Goal: Information Seeking & Learning: Learn about a topic

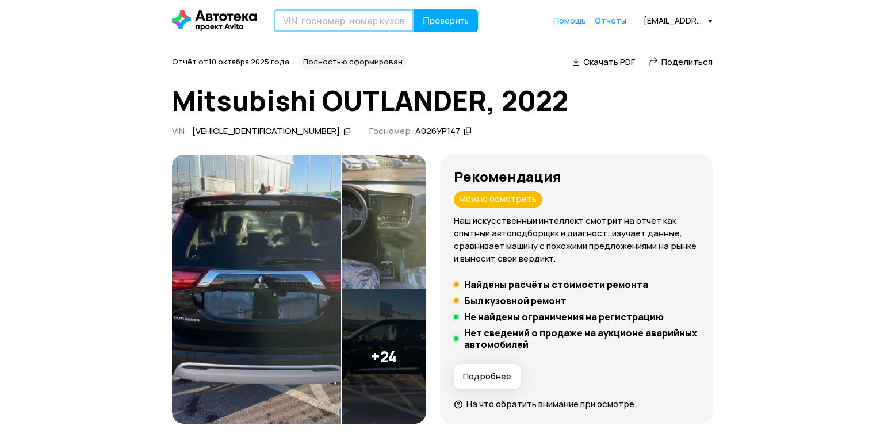
drag, startPoint x: 289, startPoint y: 21, endPoint x: 294, endPoint y: 2, distance: 19.7
click at [292, 17] on input "text" at bounding box center [344, 20] width 140 height 23
type input "E"
type input "У806ЕТ199"
click at [414, 9] on button "Проверить" at bounding box center [446, 20] width 64 height 23
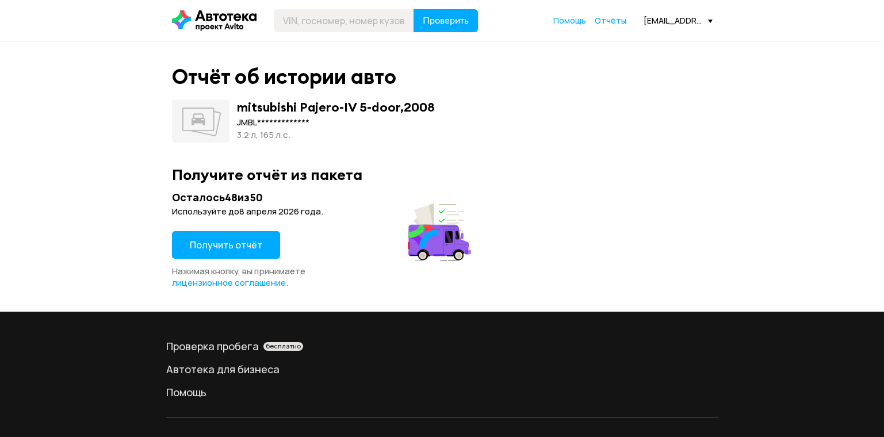
click at [244, 244] on span "Получить отчёт" at bounding box center [226, 245] width 72 height 13
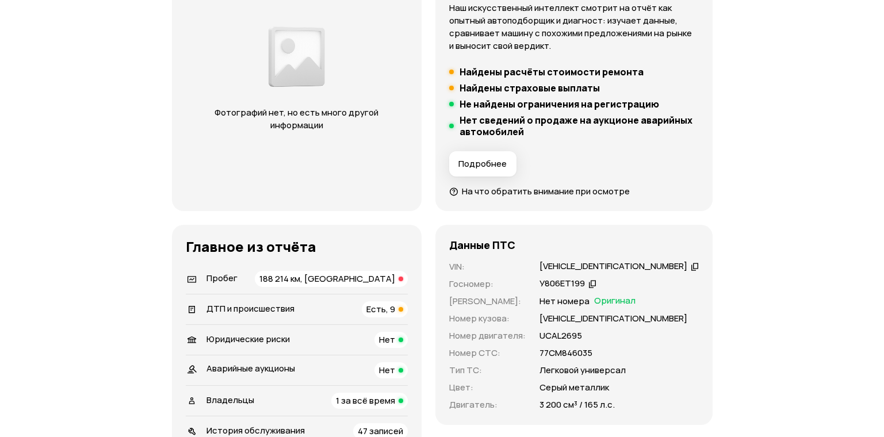
scroll to position [288, 0]
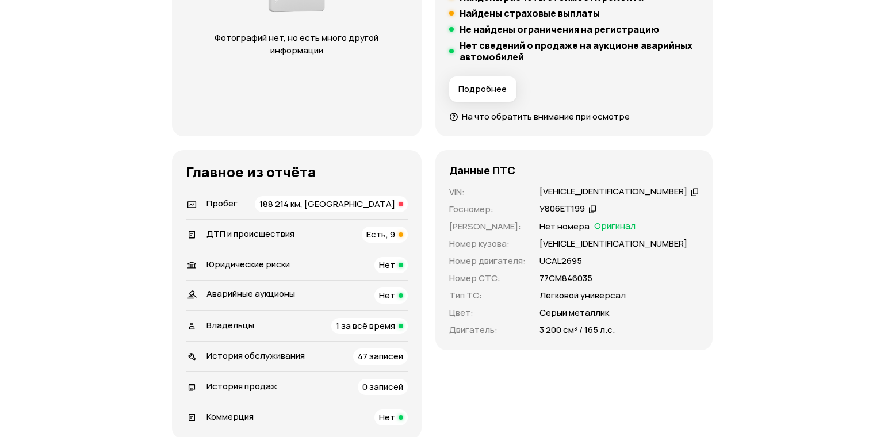
click at [395, 238] on span "Есть, 9" at bounding box center [380, 234] width 29 height 12
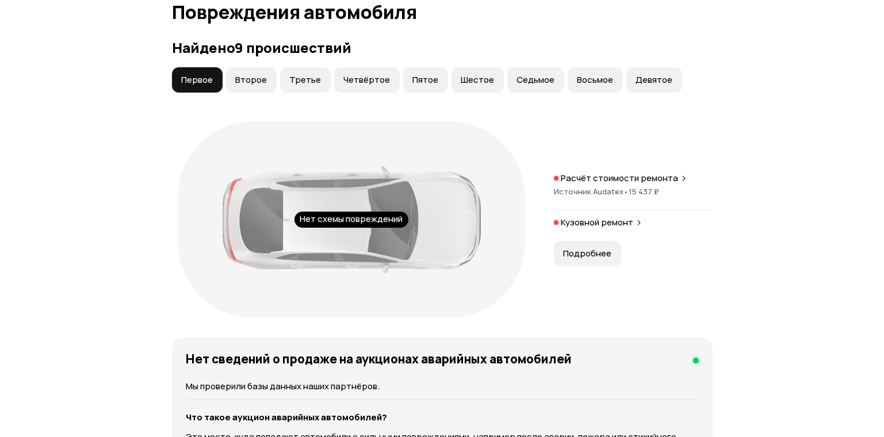
scroll to position [1300, 0]
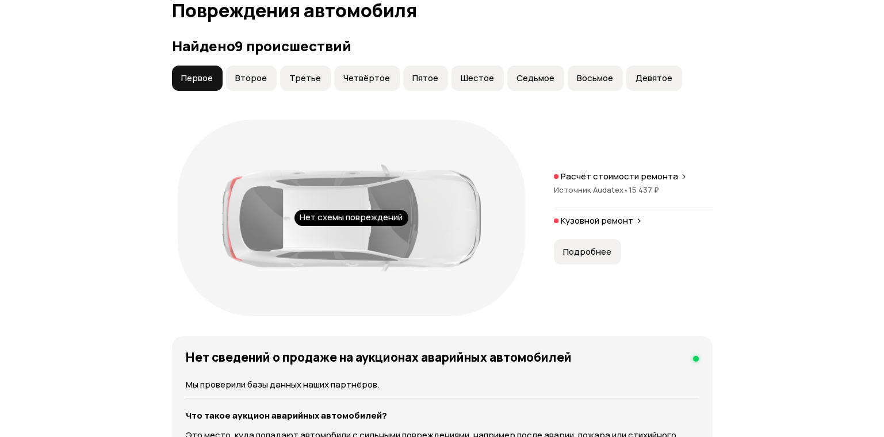
click at [251, 64] on div "Найдено 9 происшествий Первое Второе Третье Четвёртое Пятое Шестое Седьмое Вось…" at bounding box center [442, 180] width 541 height 284
click at [250, 68] on button "Второе" at bounding box center [251, 78] width 51 height 25
click at [293, 77] on span "Третье" at bounding box center [305, 78] width 32 height 12
click at [347, 74] on span "Четвёртое" at bounding box center [366, 78] width 47 height 12
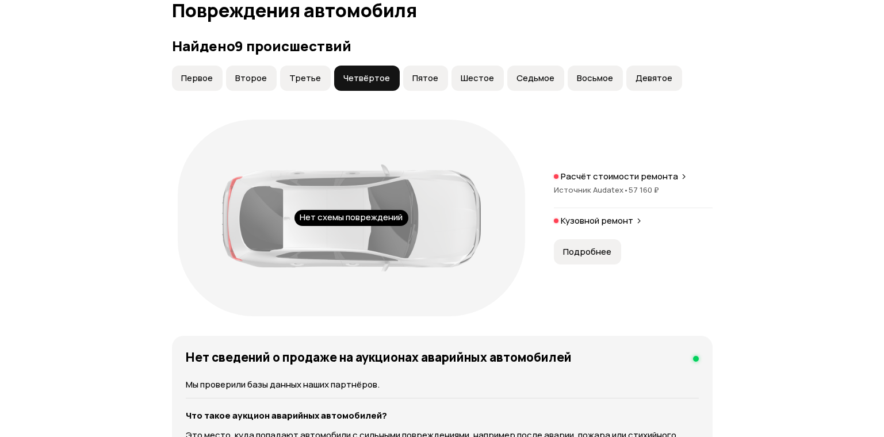
click at [412, 76] on span "Пятое" at bounding box center [425, 78] width 26 height 12
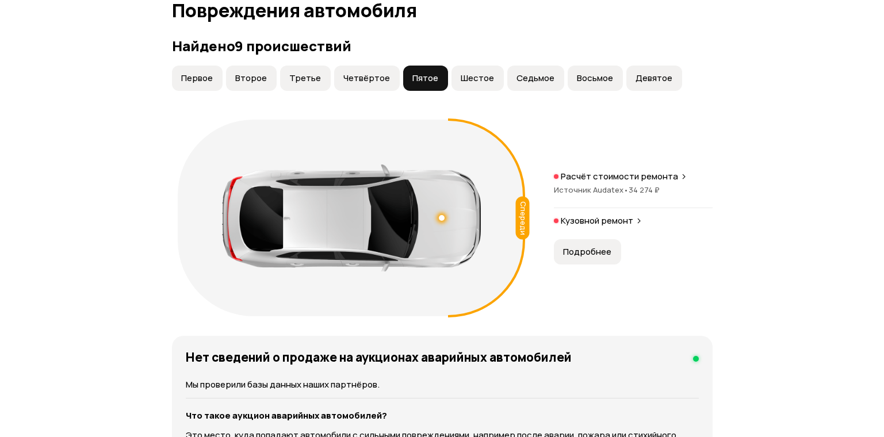
click at [464, 75] on span "Шестое" at bounding box center [477, 78] width 33 height 12
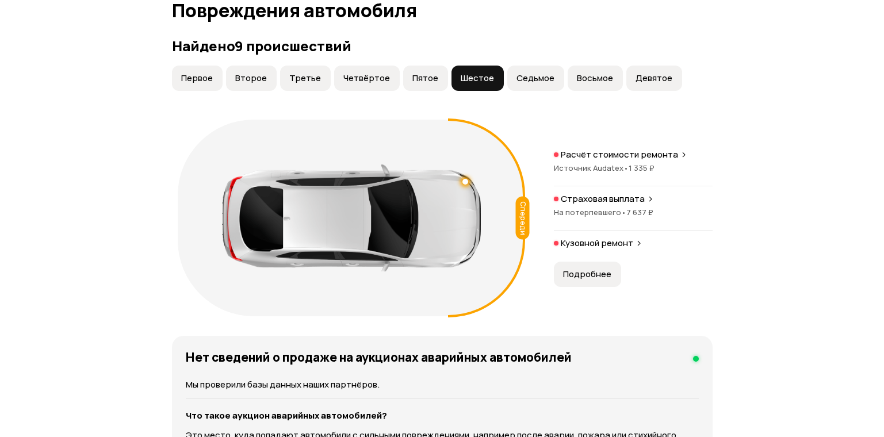
click at [516, 79] on span "Седьмое" at bounding box center [535, 78] width 38 height 12
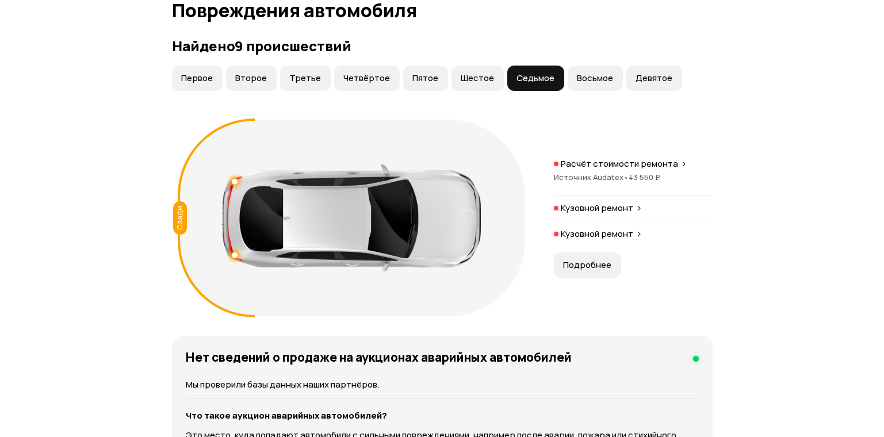
click at [589, 84] on button "Восьмое" at bounding box center [595, 78] width 55 height 25
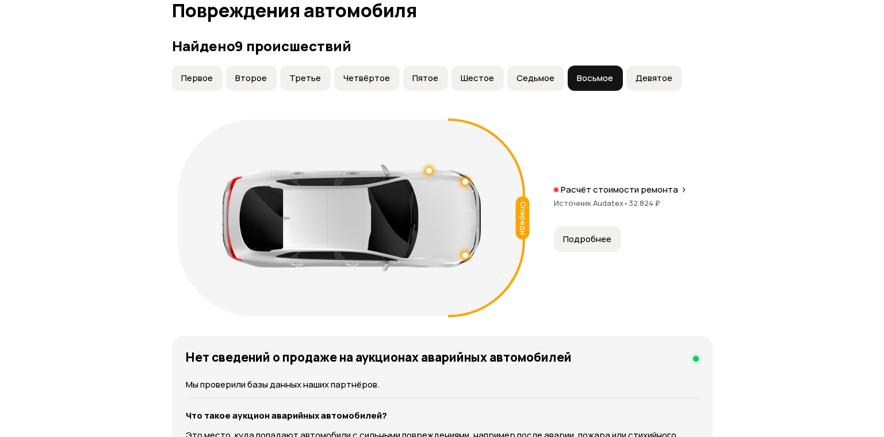
click at [636, 80] on span "Девятое" at bounding box center [654, 78] width 37 height 12
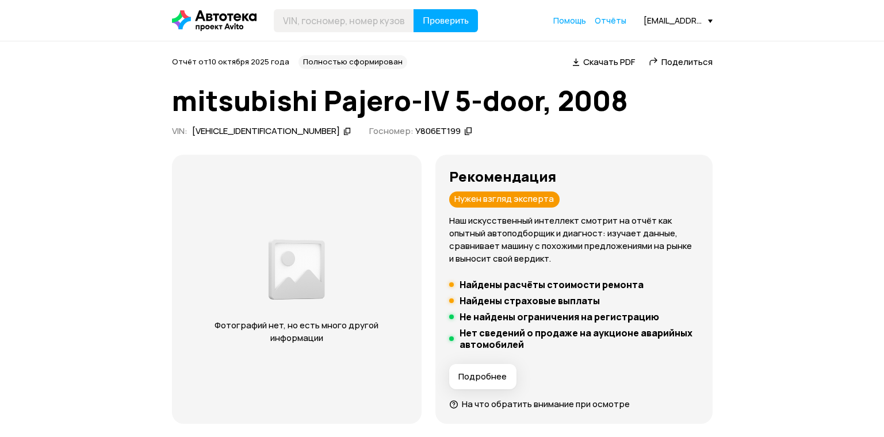
scroll to position [345, 0]
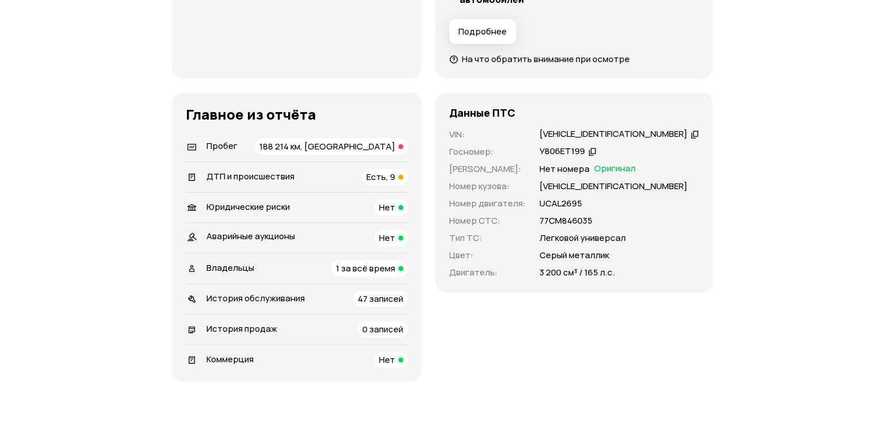
click at [573, 138] on div "[VEHICLE_IDENTIFICATION_NUMBER]" at bounding box center [613, 134] width 148 height 12
click at [573, 138] on div "[VEHICLE_IDENTIFICATION_NUMBER]" at bounding box center [612, 134] width 148 height 12
copy div "[VEHICLE_IDENTIFICATION_NUMBER]"
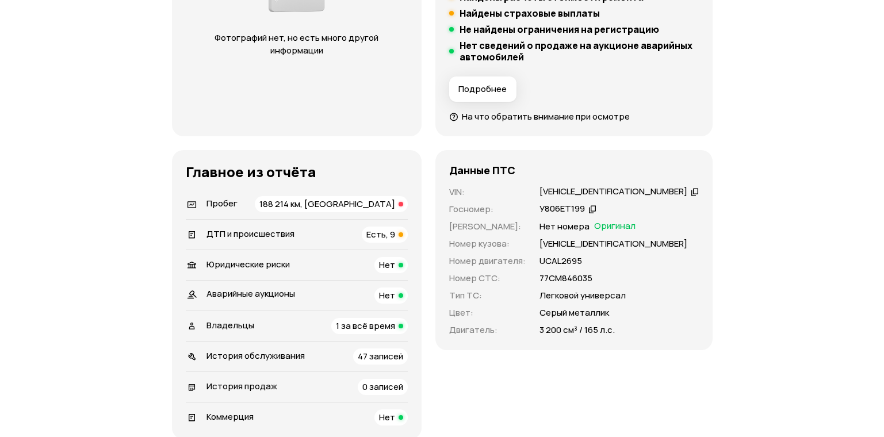
click at [584, 212] on div "У806ЕТ199" at bounding box center [561, 209] width 45 height 12
copy div "У806ЕТ199"
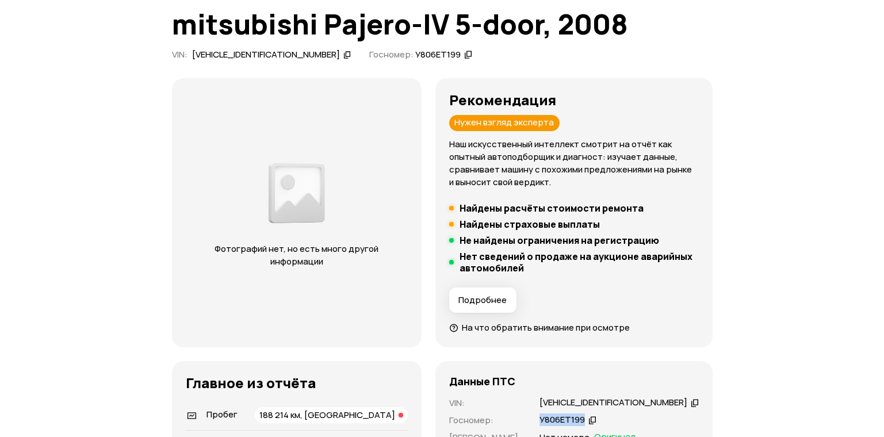
scroll to position [0, 0]
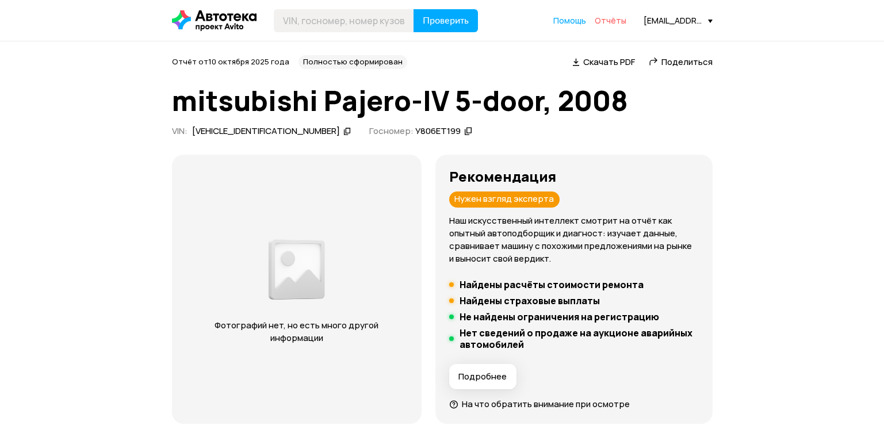
click at [600, 17] on span "Отчёты" at bounding box center [611, 20] width 32 height 11
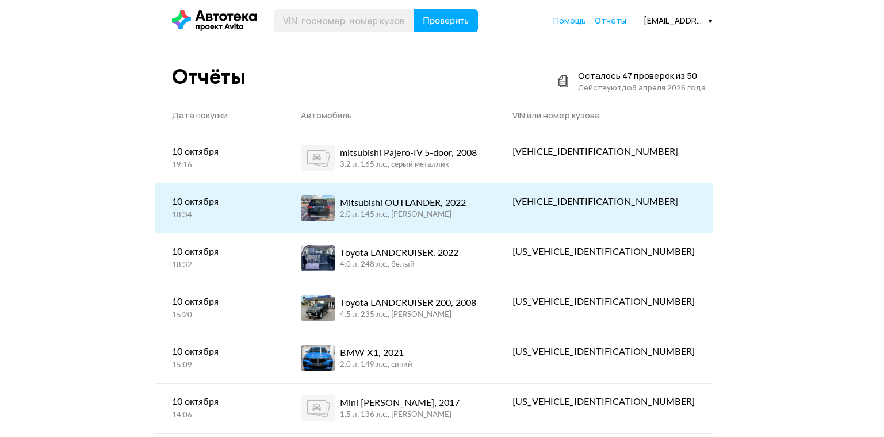
click at [450, 208] on div "Mitsubishi OUTLANDER, 2022" at bounding box center [403, 203] width 126 height 14
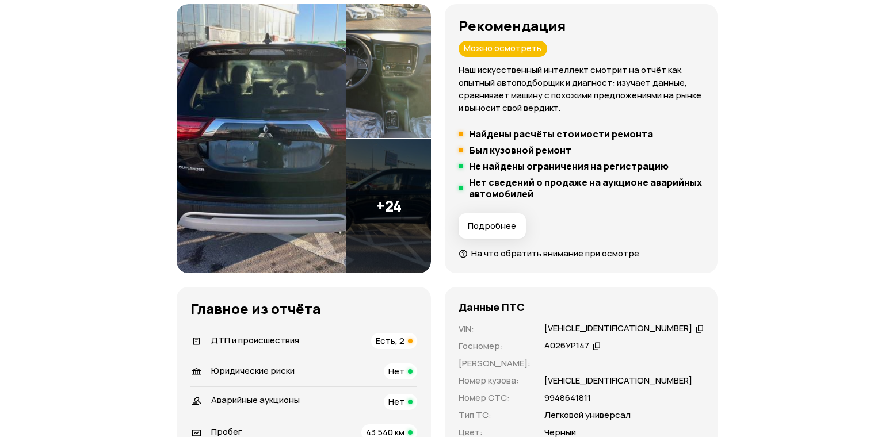
scroll to position [173, 0]
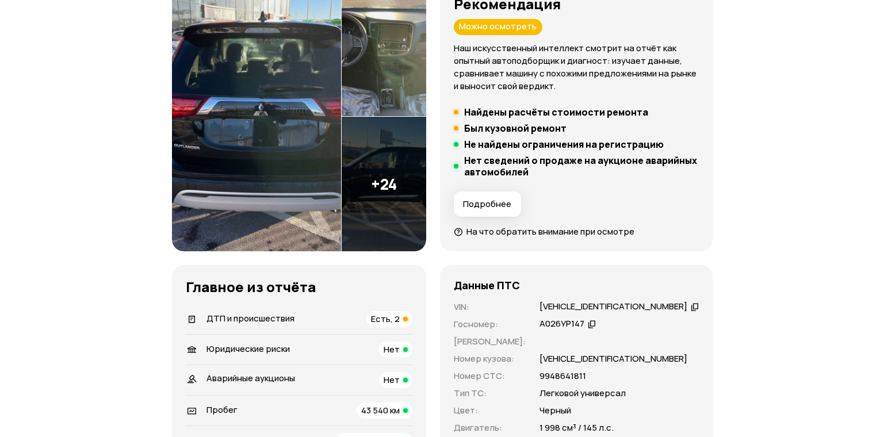
click at [239, 100] on img at bounding box center [256, 117] width 169 height 270
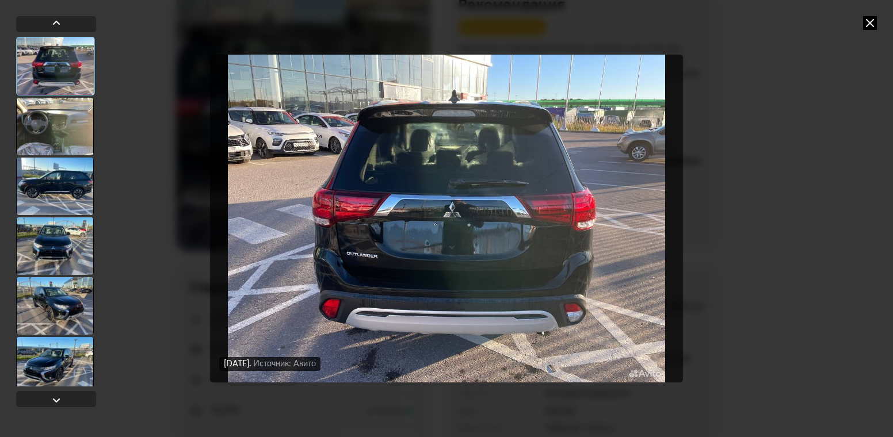
click at [78, 127] on div at bounding box center [55, 127] width 78 height 58
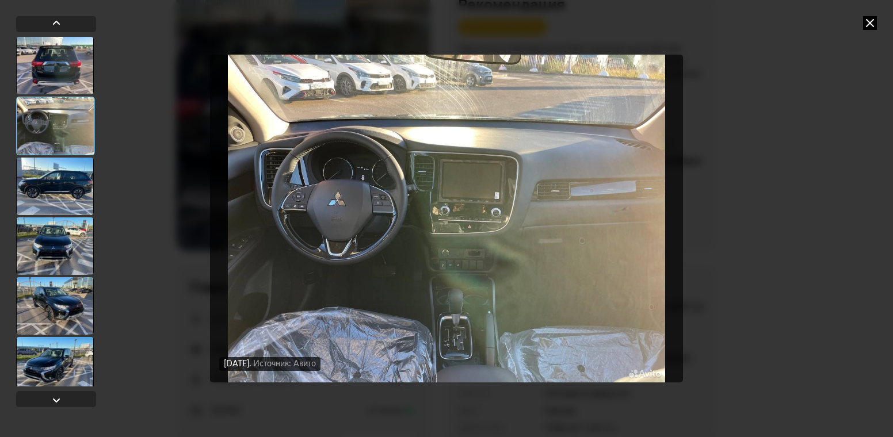
click at [60, 170] on div at bounding box center [55, 187] width 78 height 58
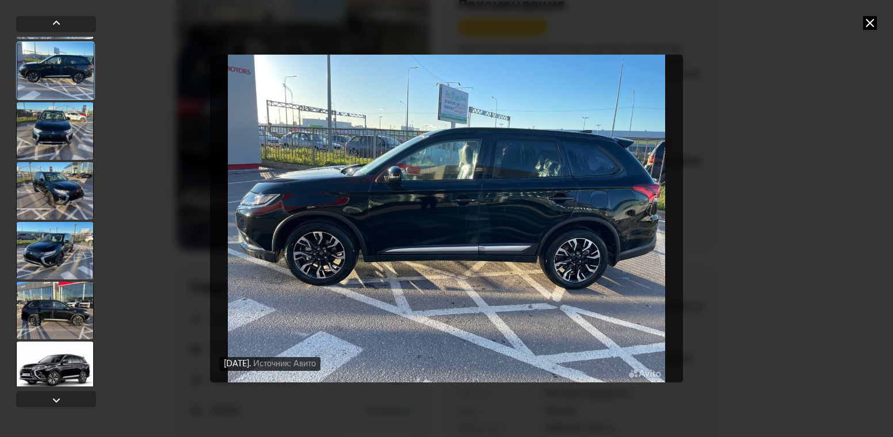
click at [61, 172] on div at bounding box center [55, 191] width 78 height 58
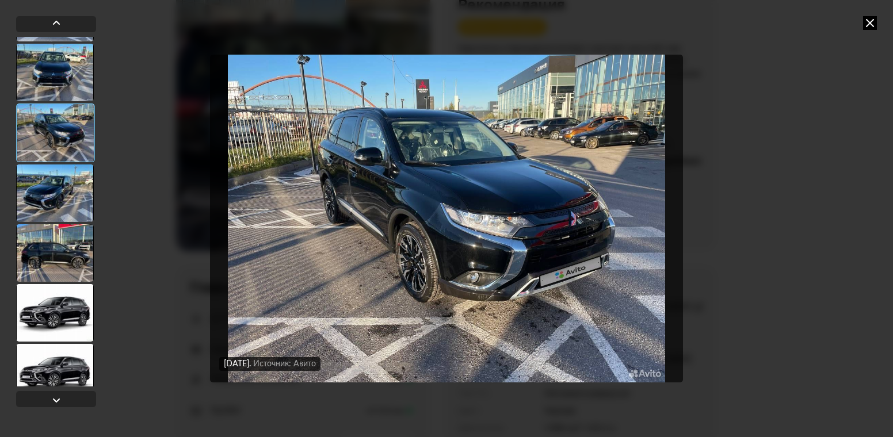
click at [64, 192] on div at bounding box center [55, 193] width 78 height 58
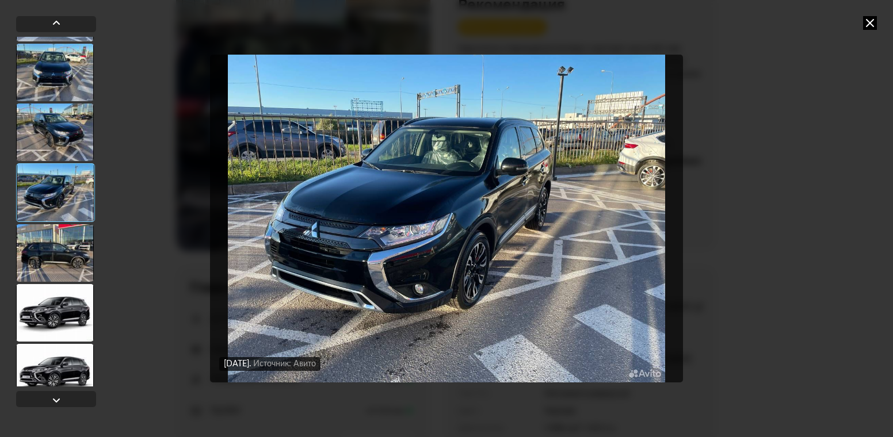
click at [62, 257] on div at bounding box center [55, 253] width 78 height 58
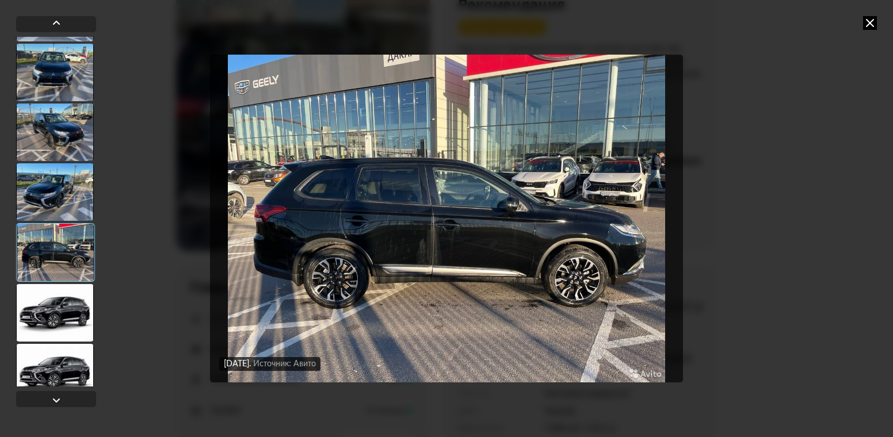
click at [67, 303] on div at bounding box center [55, 313] width 78 height 58
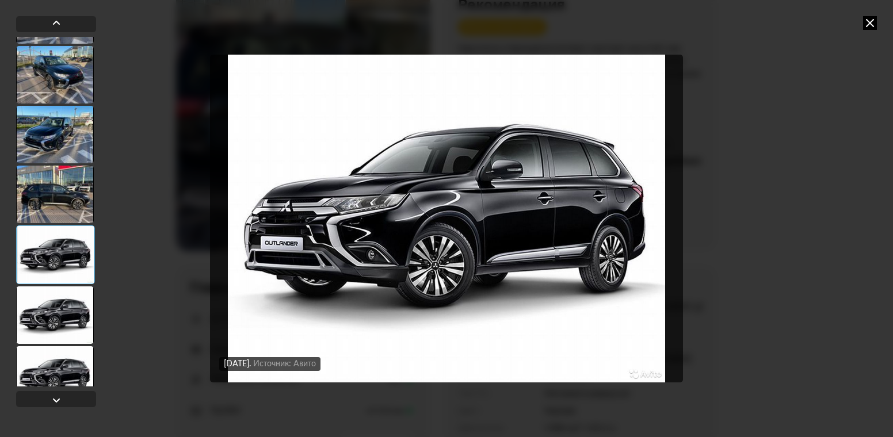
click at [68, 310] on div at bounding box center [55, 315] width 78 height 58
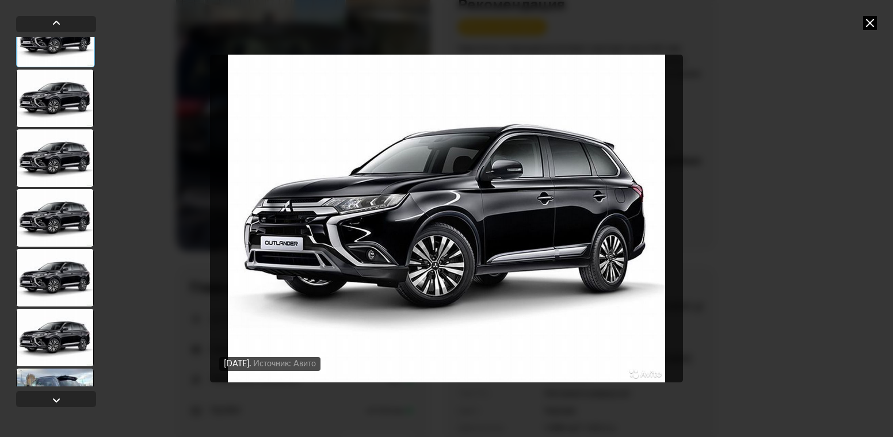
scroll to position [518, 0]
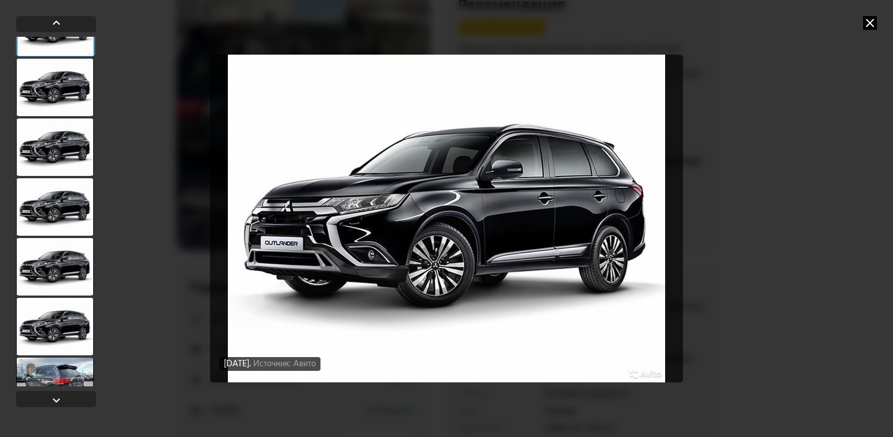
click at [68, 311] on div at bounding box center [55, 327] width 78 height 58
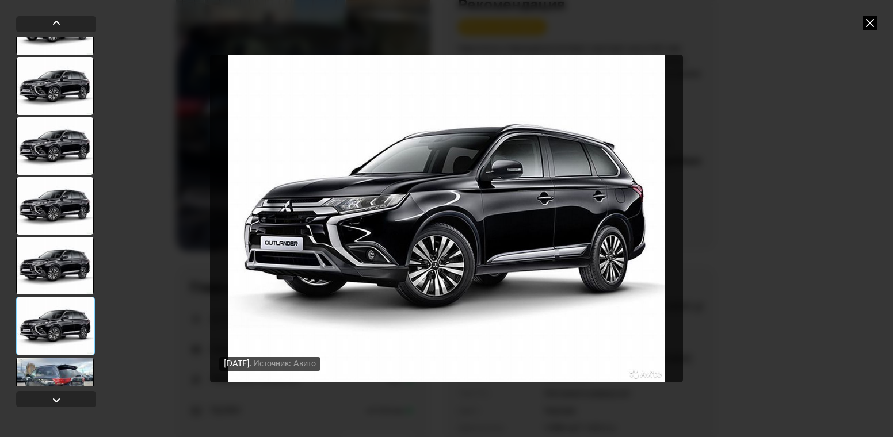
click at [69, 272] on div at bounding box center [55, 266] width 78 height 58
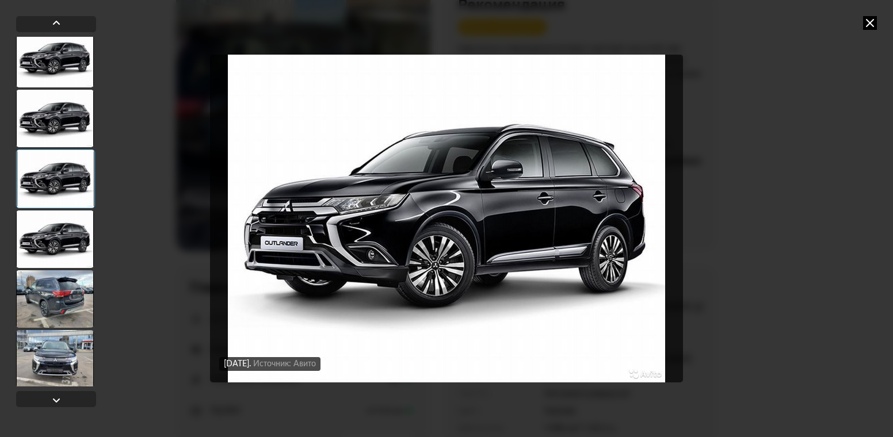
scroll to position [633, 0]
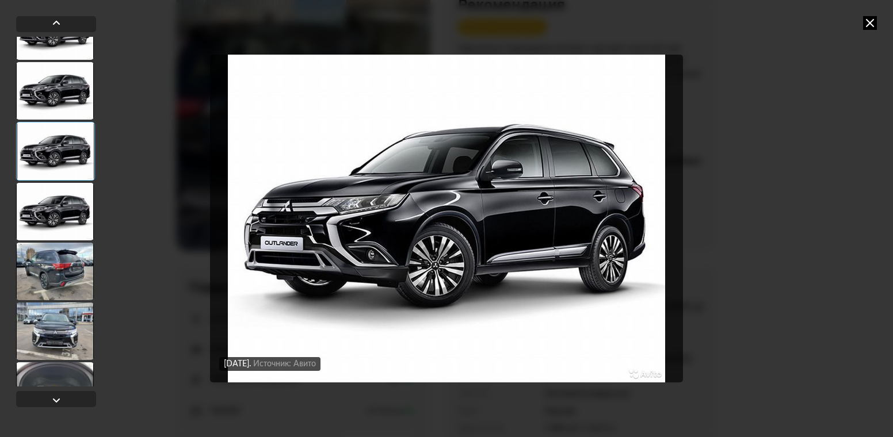
click at [73, 279] on div at bounding box center [55, 272] width 78 height 58
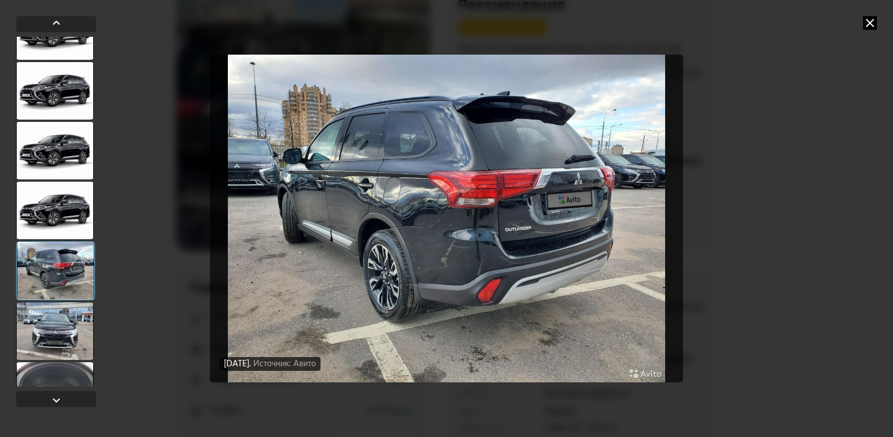
click at [82, 322] on div at bounding box center [55, 332] width 78 height 58
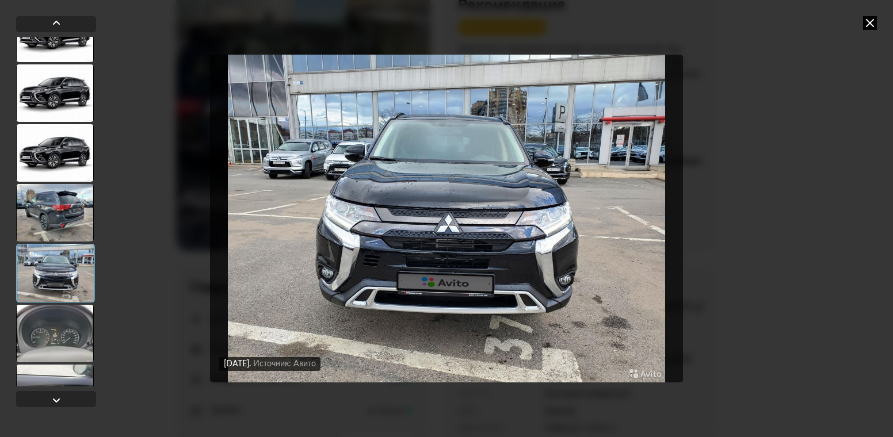
click at [82, 322] on div at bounding box center [55, 334] width 78 height 58
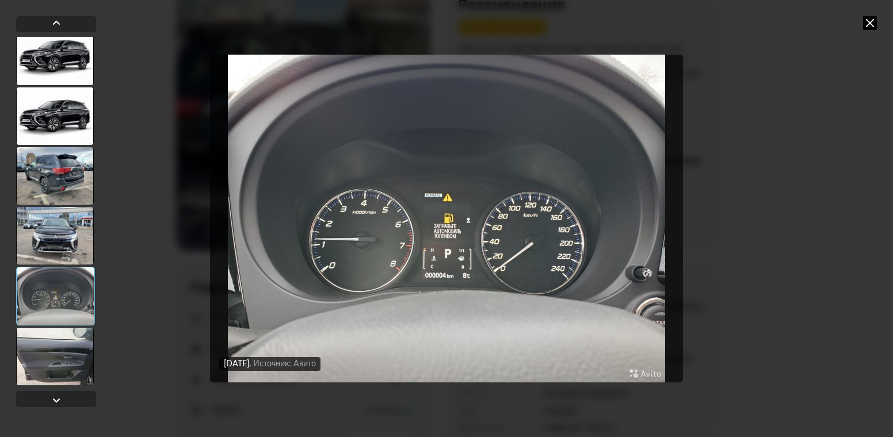
scroll to position [748, 0]
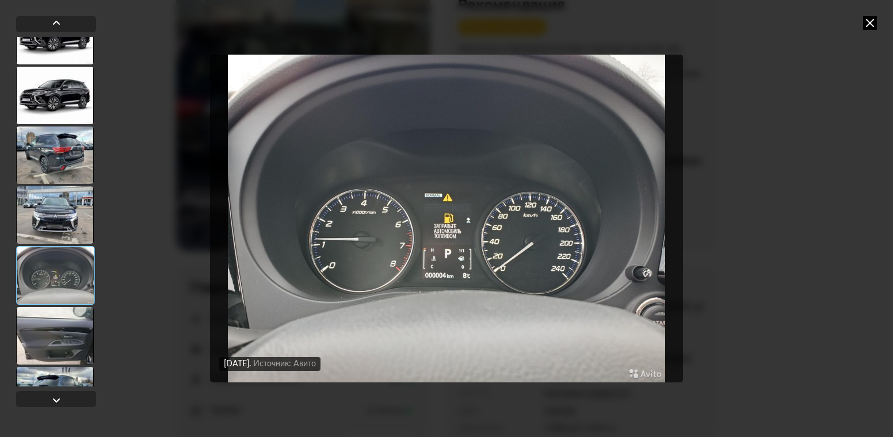
click at [82, 322] on div at bounding box center [55, 336] width 78 height 58
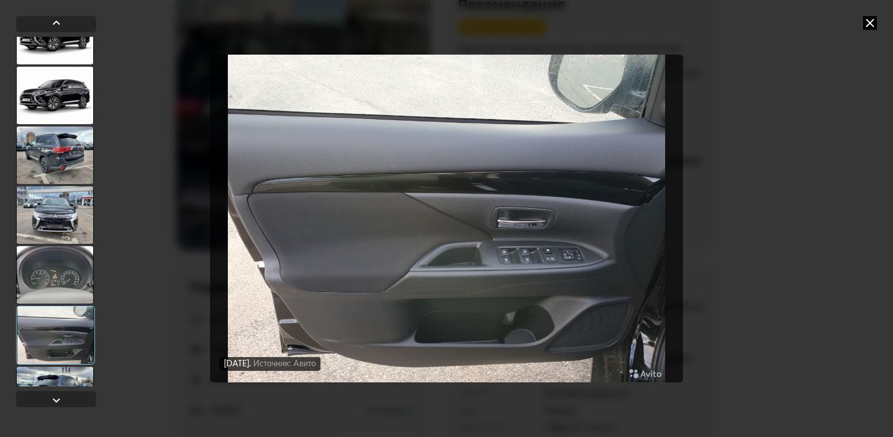
click at [70, 355] on div at bounding box center [55, 335] width 79 height 59
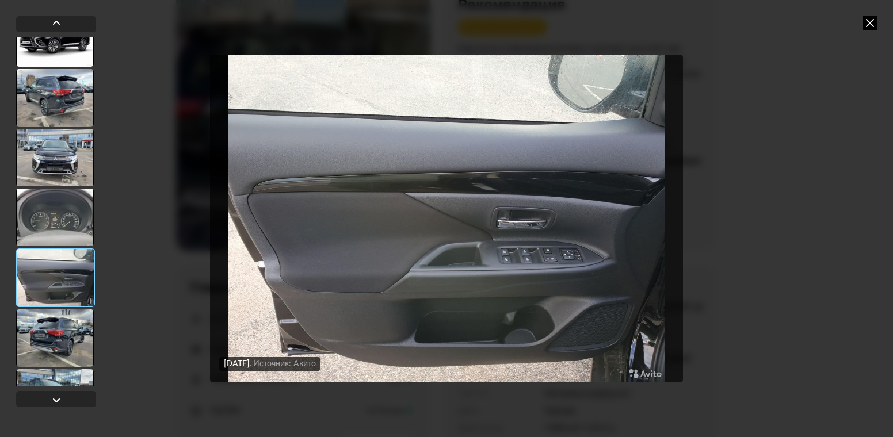
click at [66, 321] on div at bounding box center [55, 338] width 78 height 58
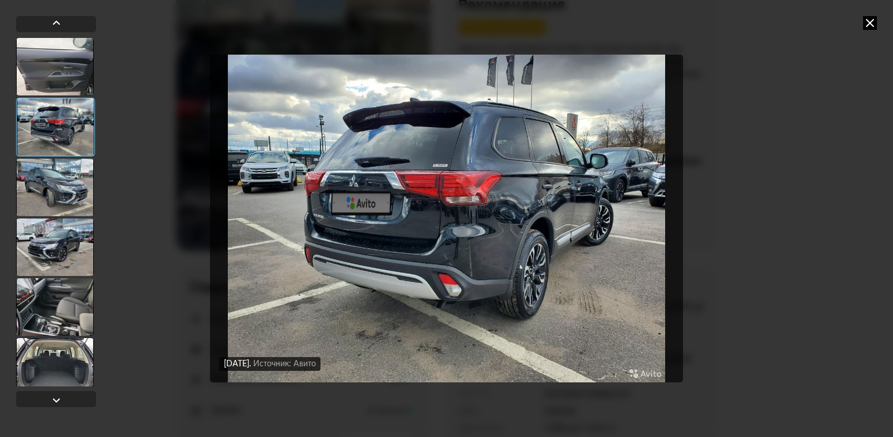
scroll to position [1035, 0]
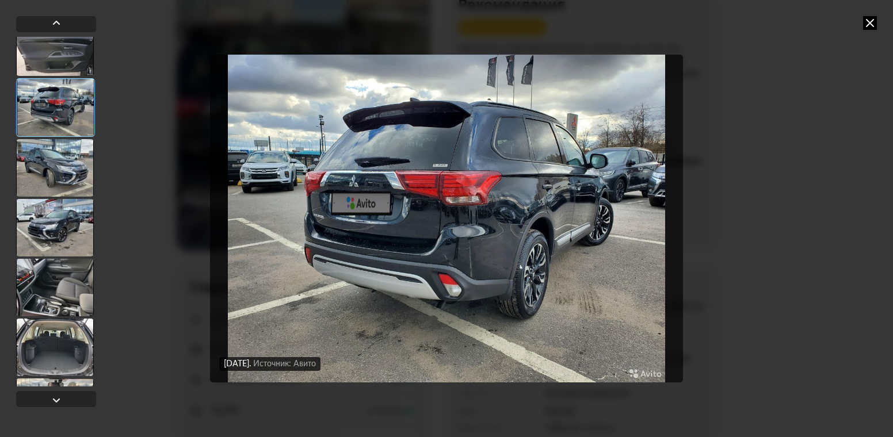
click at [63, 292] on div at bounding box center [55, 288] width 78 height 58
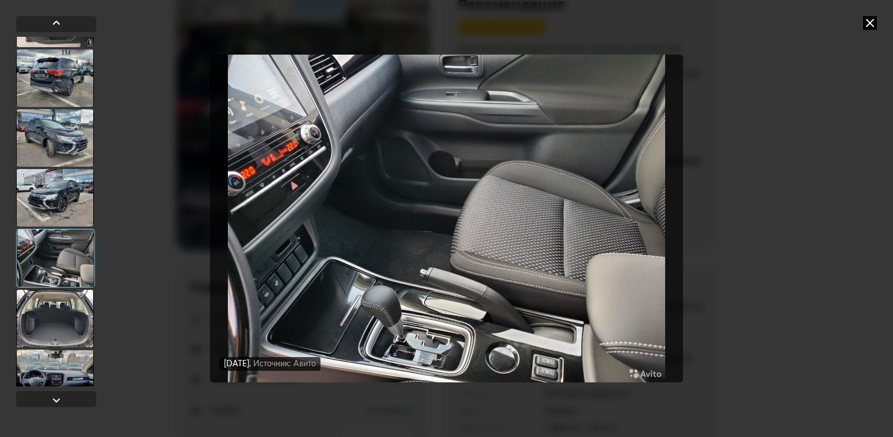
scroll to position [1093, 0]
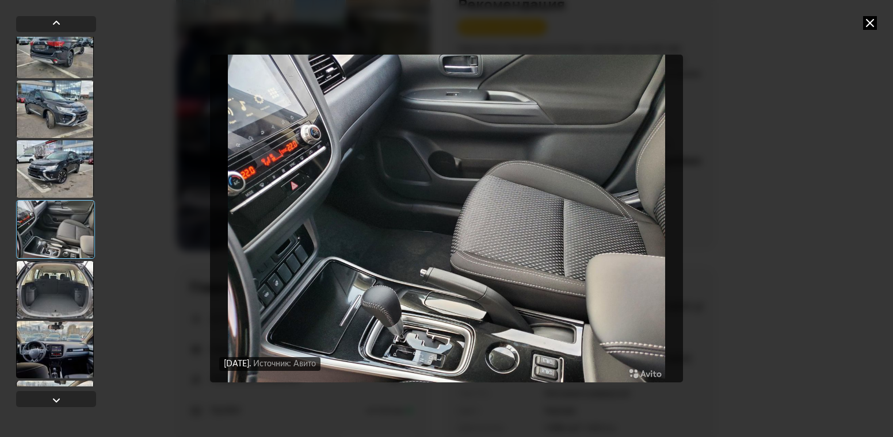
click at [55, 315] on div at bounding box center [55, 290] width 78 height 58
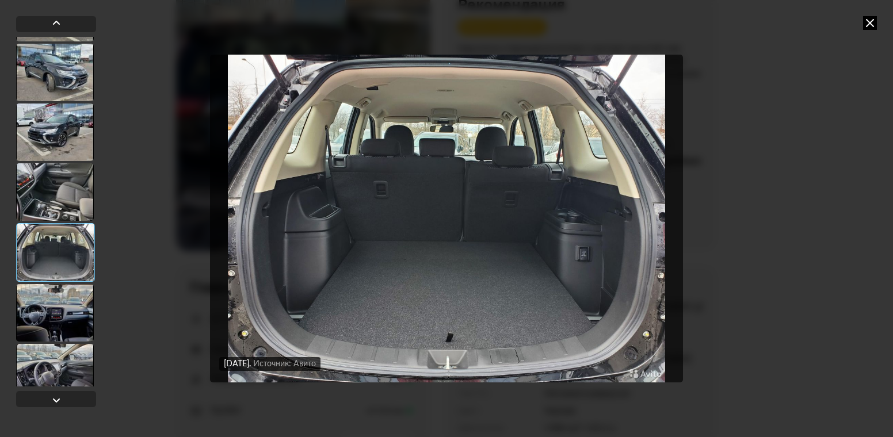
scroll to position [1150, 0]
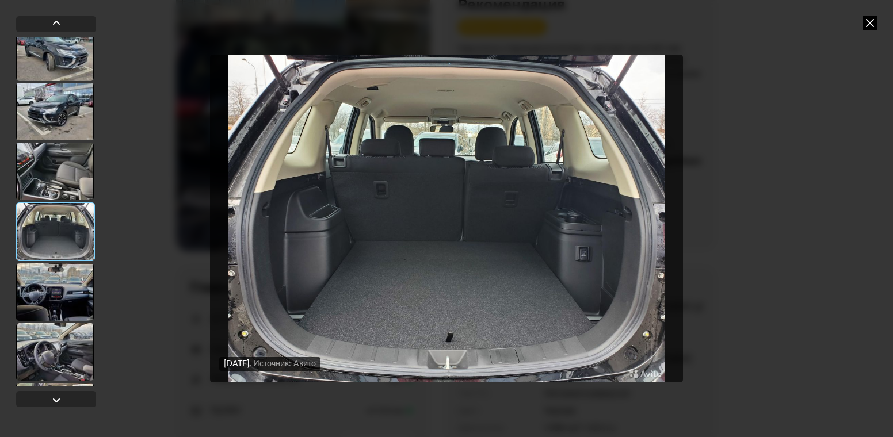
click at [55, 315] on div at bounding box center [55, 292] width 78 height 58
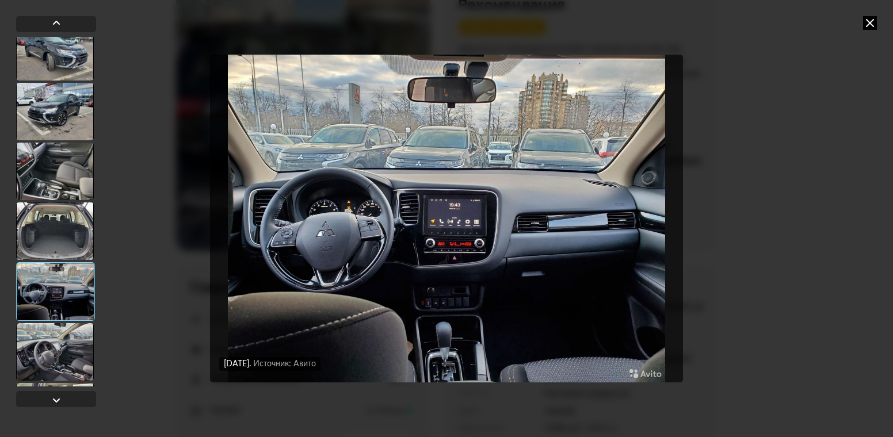
scroll to position [1208, 0]
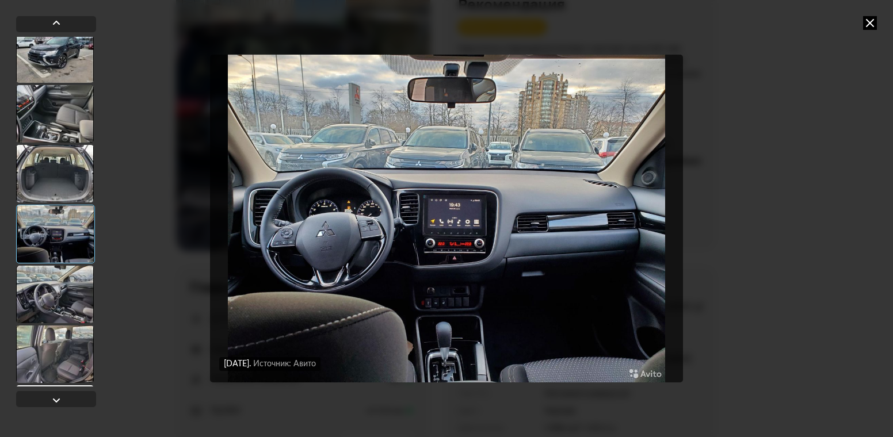
click at [55, 315] on div at bounding box center [55, 295] width 78 height 58
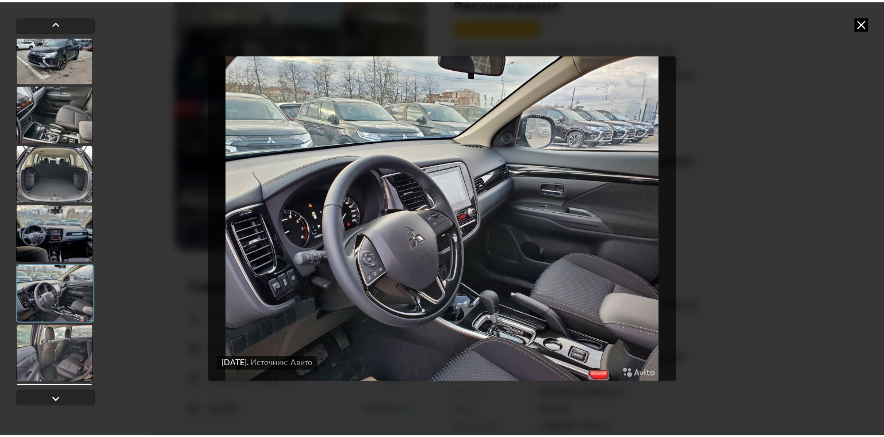
scroll to position [1265, 0]
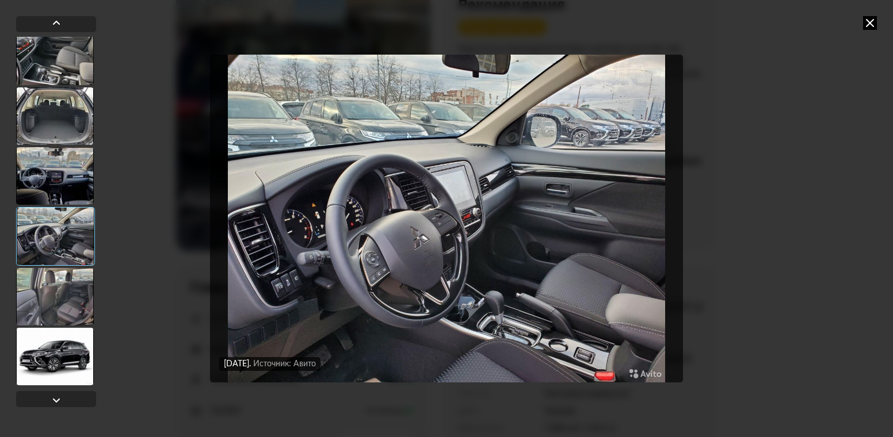
click at [75, 311] on div at bounding box center [55, 297] width 78 height 58
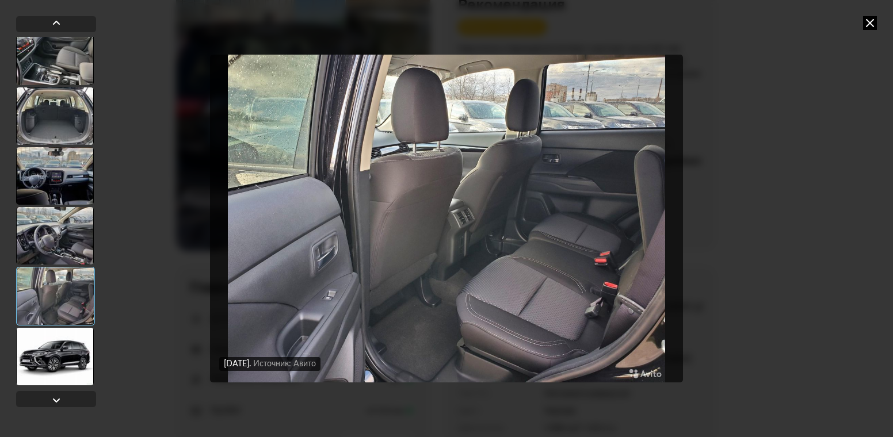
click at [75, 349] on div at bounding box center [55, 357] width 78 height 58
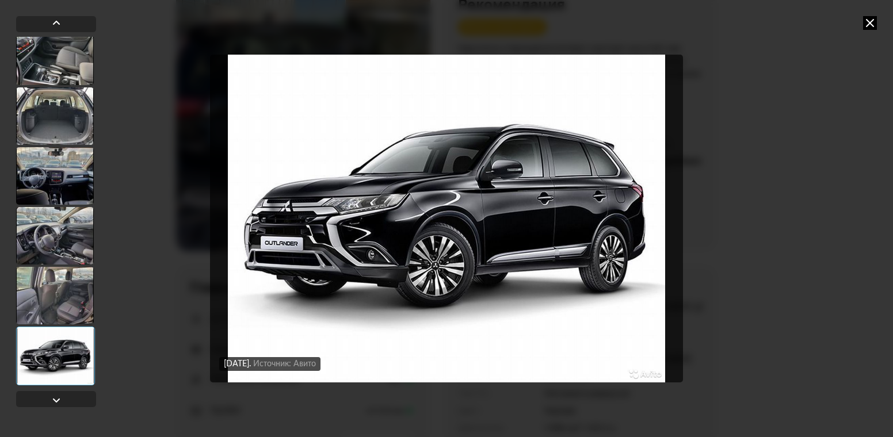
click at [866, 22] on icon at bounding box center [870, 23] width 14 height 14
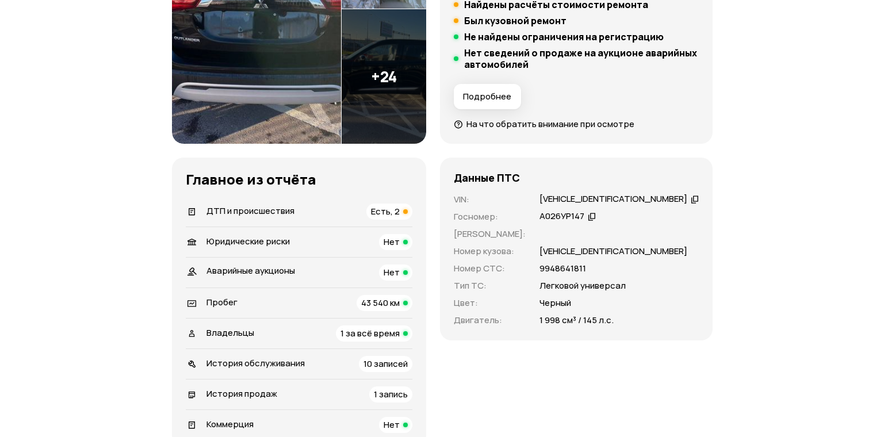
scroll to position [288, 0]
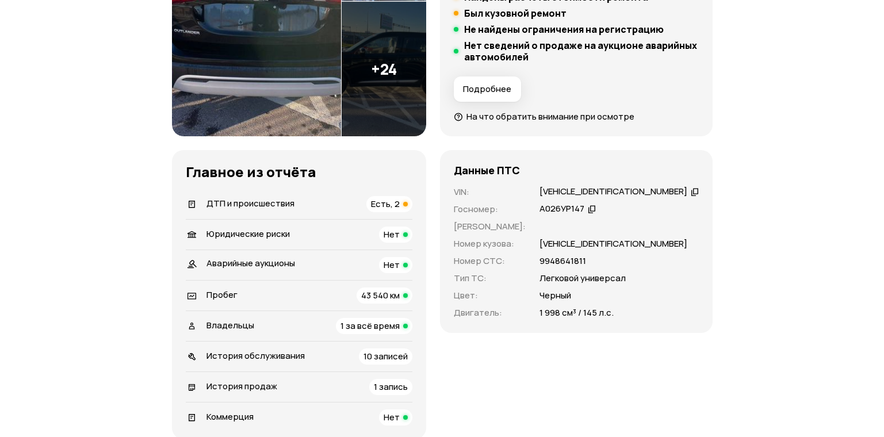
click at [557, 190] on div "[VEHICLE_IDENTIFICATION_NUMBER]" at bounding box center [613, 192] width 148 height 12
click at [557, 190] on div "[VEHICLE_IDENTIFICATION_NUMBER]" at bounding box center [612, 192] width 148 height 12
copy div "[VEHICLE_IDENTIFICATION_NUMBER]"
click at [557, 207] on div "А026УР147" at bounding box center [561, 209] width 45 height 12
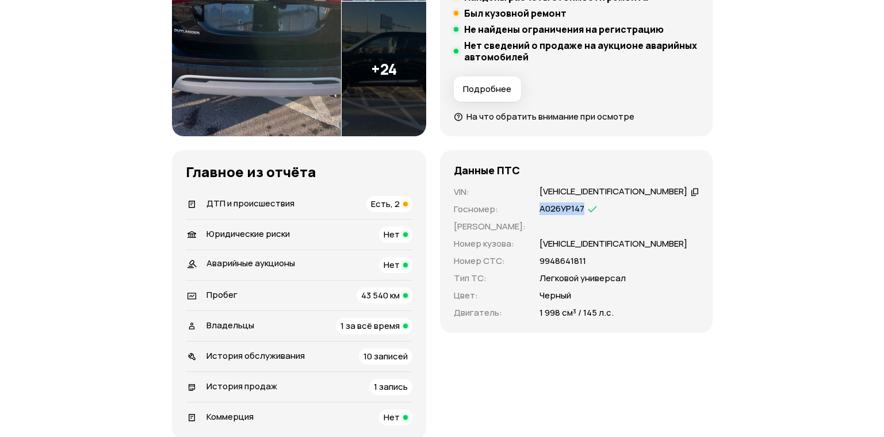
copy div "А026УР147"
click at [391, 198] on span "Есть, 2" at bounding box center [385, 204] width 29 height 12
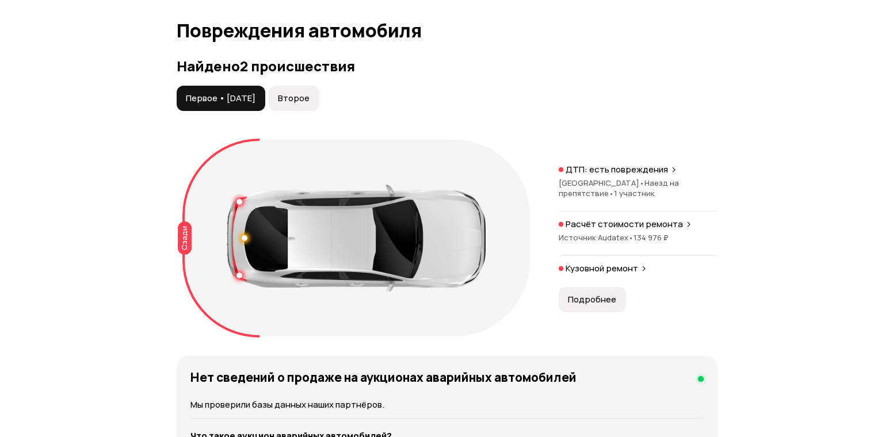
scroll to position [1300, 0]
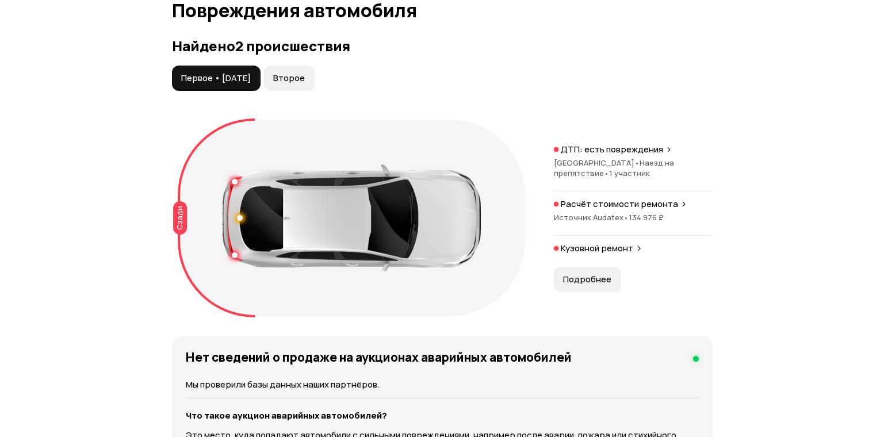
click at [606, 223] on div "Расчёт стоимости ремонта Источник Audatex • 134 976 ₽" at bounding box center [633, 216] width 159 height 37
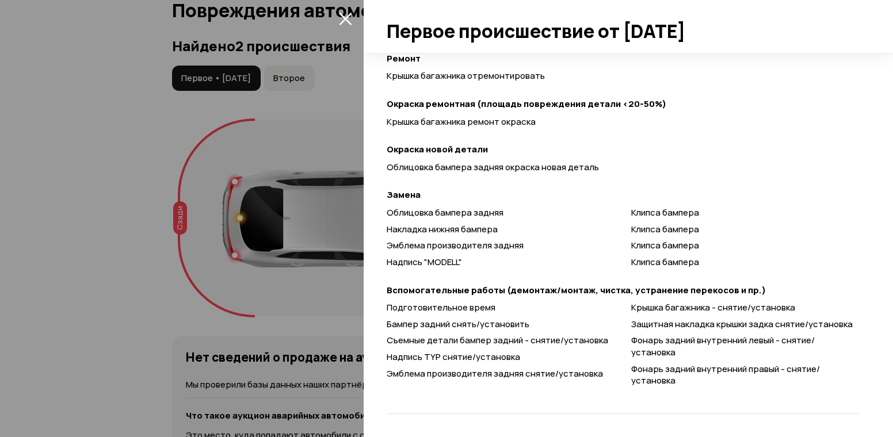
click at [220, 182] on div at bounding box center [446, 218] width 893 height 437
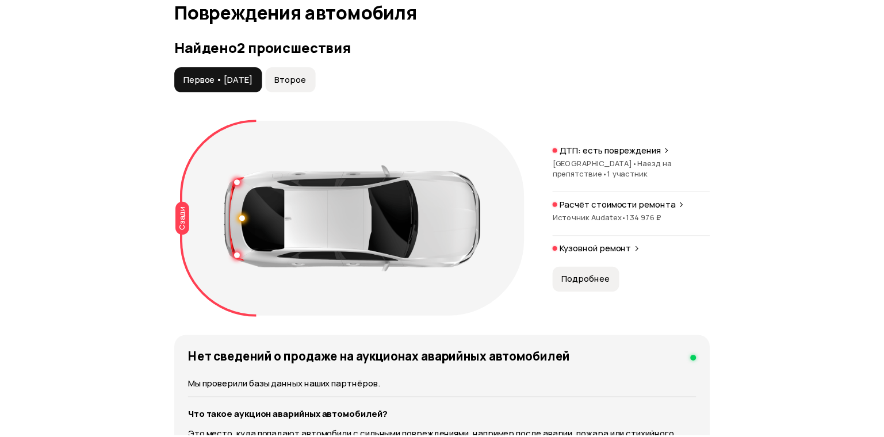
scroll to position [121, 0]
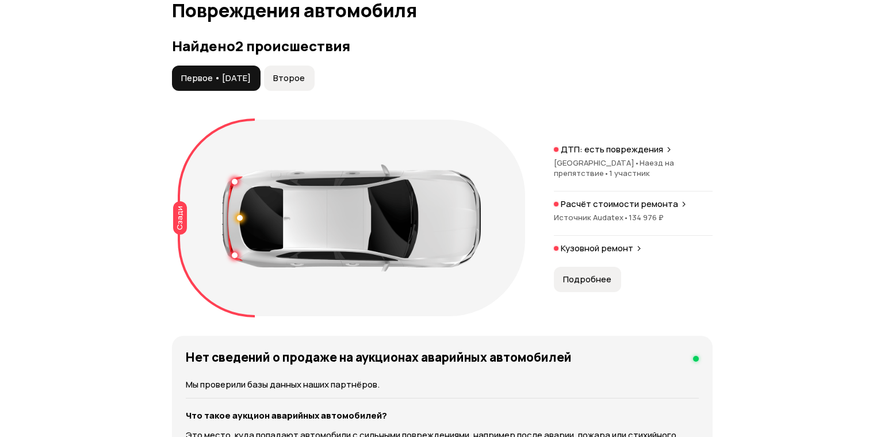
click at [305, 82] on span "Второе" at bounding box center [289, 78] width 32 height 12
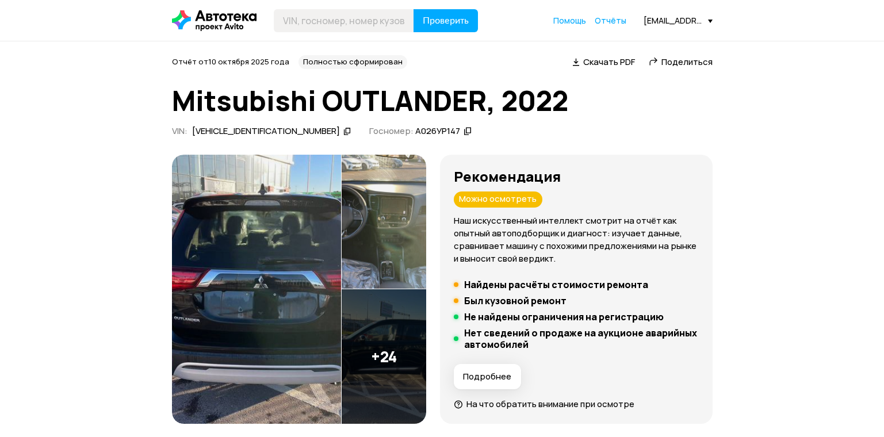
scroll to position [230, 0]
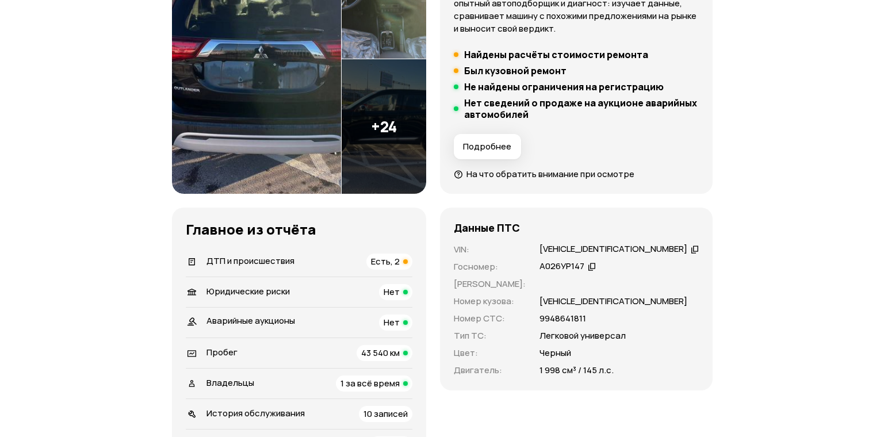
click at [588, 245] on div "[VEHICLE_IDENTIFICATION_NUMBER]" at bounding box center [613, 249] width 148 height 12
click at [588, 245] on div "[VEHICLE_IDENTIFICATION_NUMBER]" at bounding box center [612, 249] width 148 height 12
copy div "[VEHICLE_IDENTIFICATION_NUMBER]"
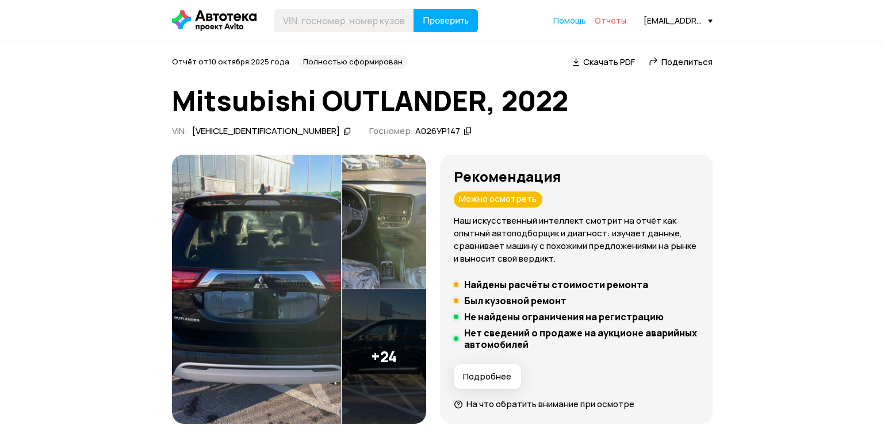
click at [611, 22] on span "Отчёты" at bounding box center [611, 20] width 32 height 11
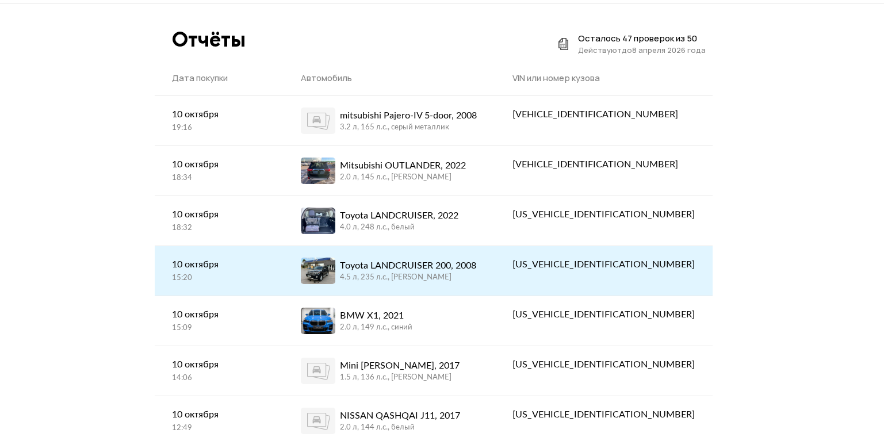
scroll to position [58, 0]
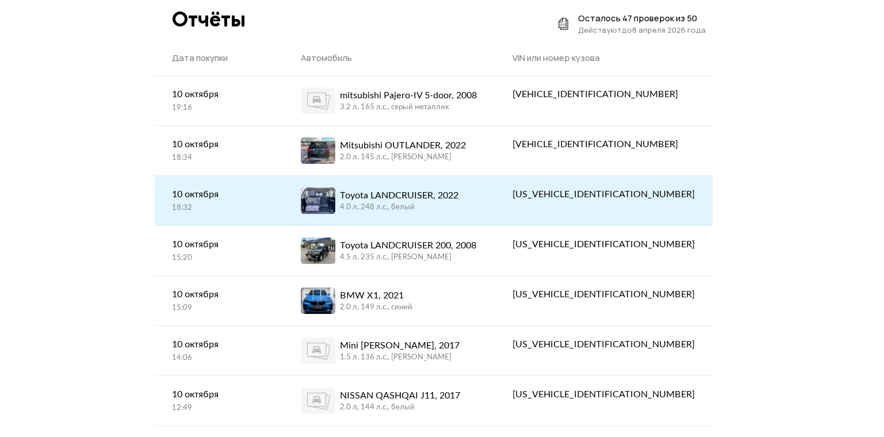
click at [458, 195] on div "Toyota LANDCRUISER, 2022" at bounding box center [399, 196] width 118 height 14
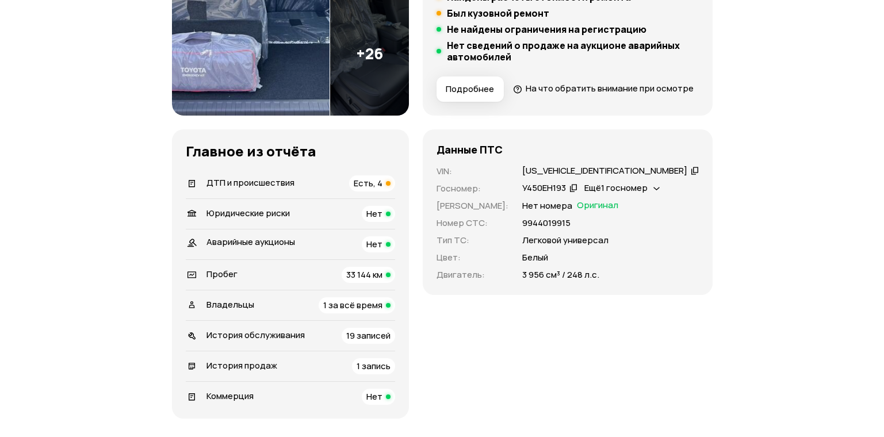
scroll to position [230, 0]
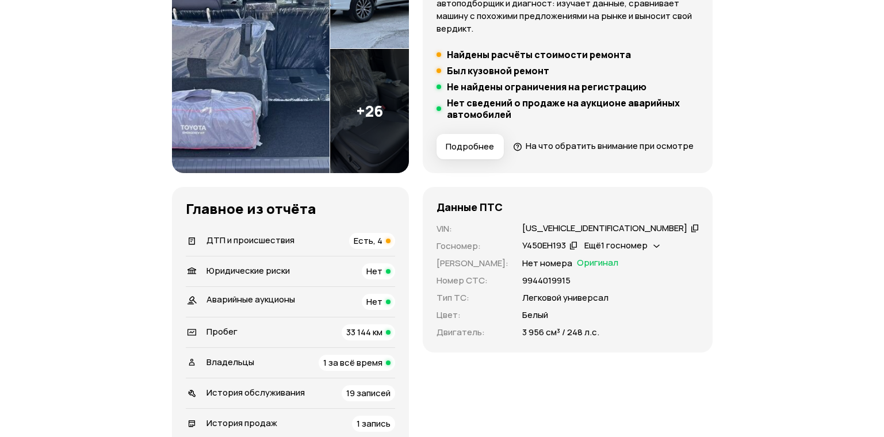
click at [555, 252] on div "У450ЕН193" at bounding box center [544, 246] width 44 height 12
copy div "У450ЕН193"
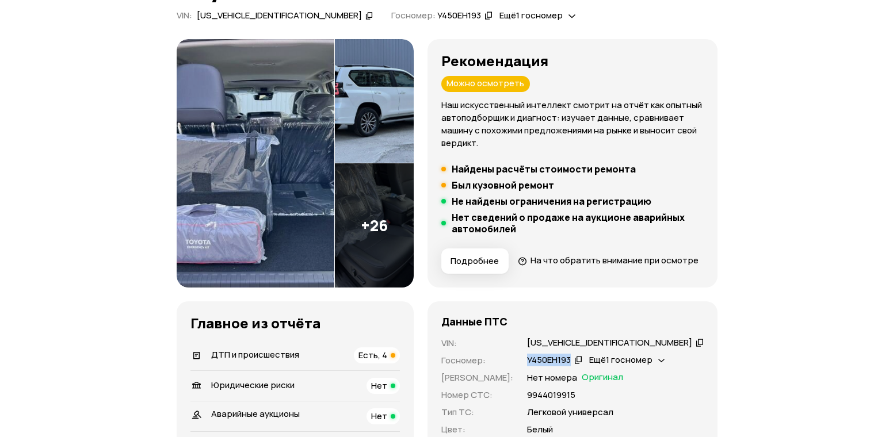
scroll to position [0, 0]
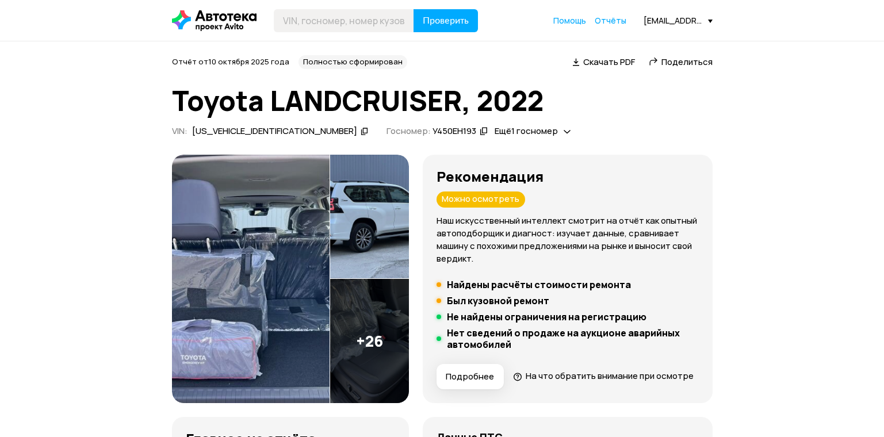
click at [307, 232] on img at bounding box center [251, 279] width 158 height 248
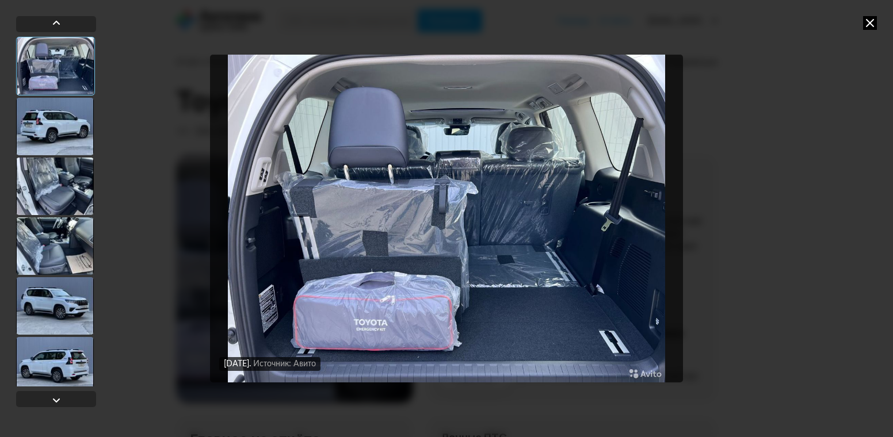
click at [59, 121] on div at bounding box center [55, 127] width 78 height 58
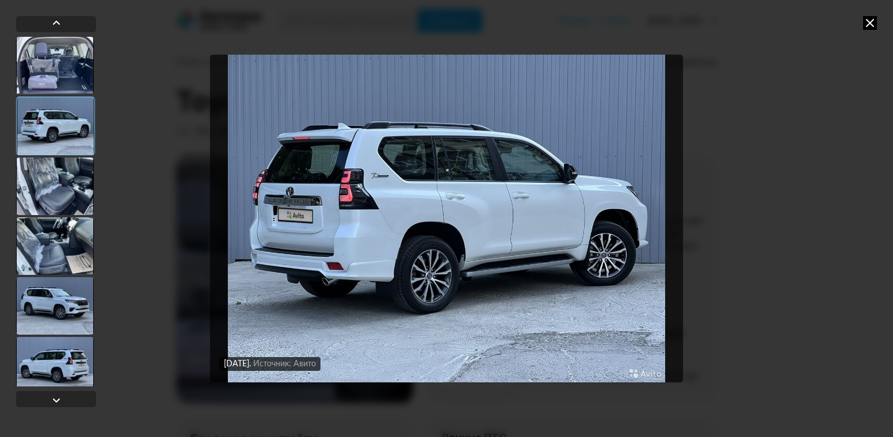
click at [49, 175] on div at bounding box center [55, 187] width 78 height 58
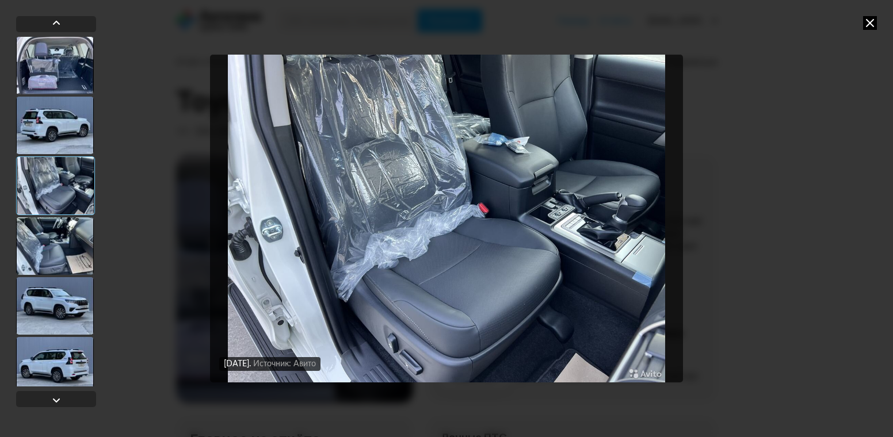
click at [53, 172] on div at bounding box center [55, 185] width 79 height 59
click at [53, 233] on div at bounding box center [55, 246] width 78 height 58
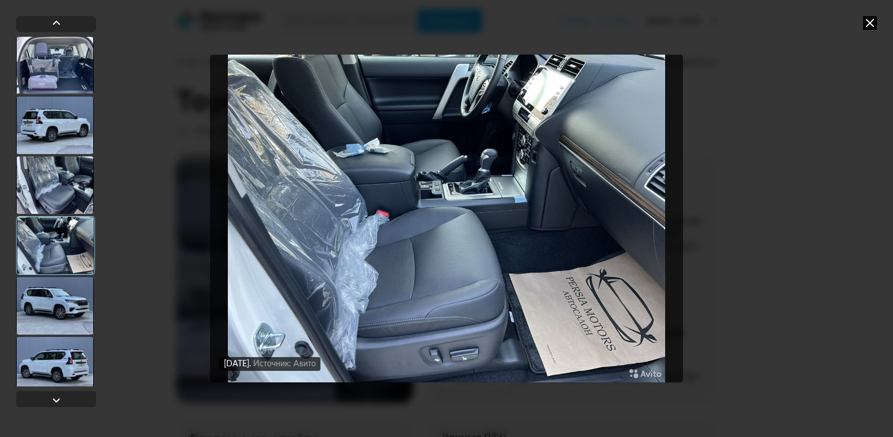
click at [61, 325] on div at bounding box center [55, 306] width 78 height 58
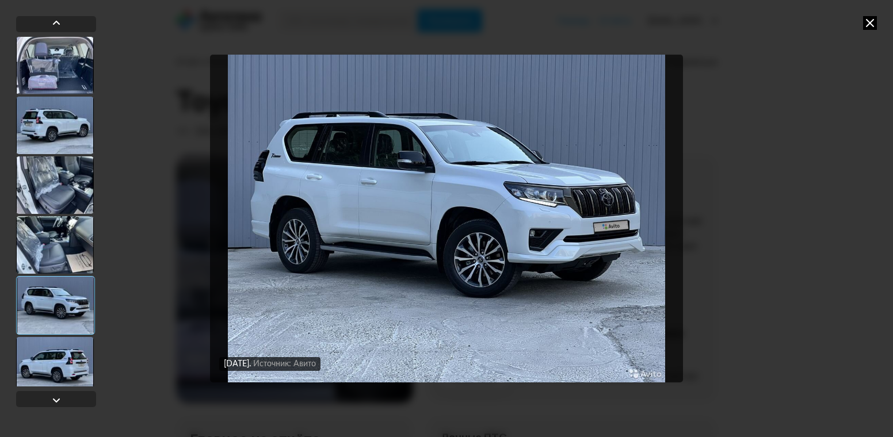
click at [108, 374] on div "[DATE] Источник: Авито [DATE] Источник: Авито [DATE] Источник: Авито [DATE] Ист…" at bounding box center [446, 218] width 893 height 437
click at [52, 362] on div at bounding box center [55, 366] width 78 height 58
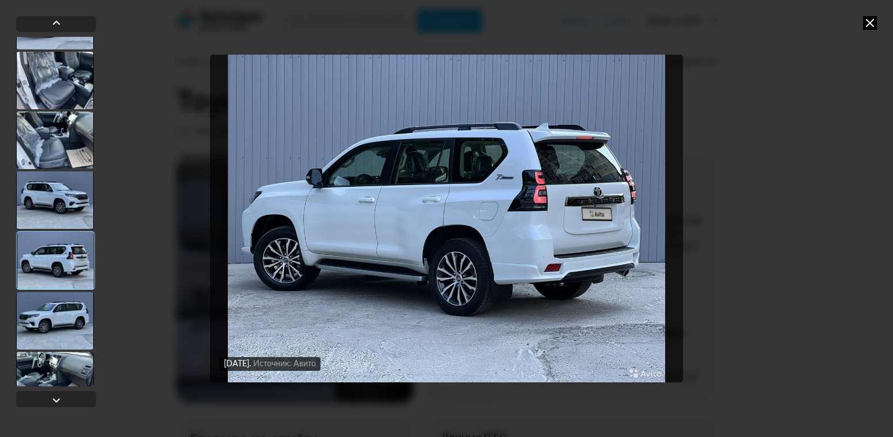
scroll to position [115, 0]
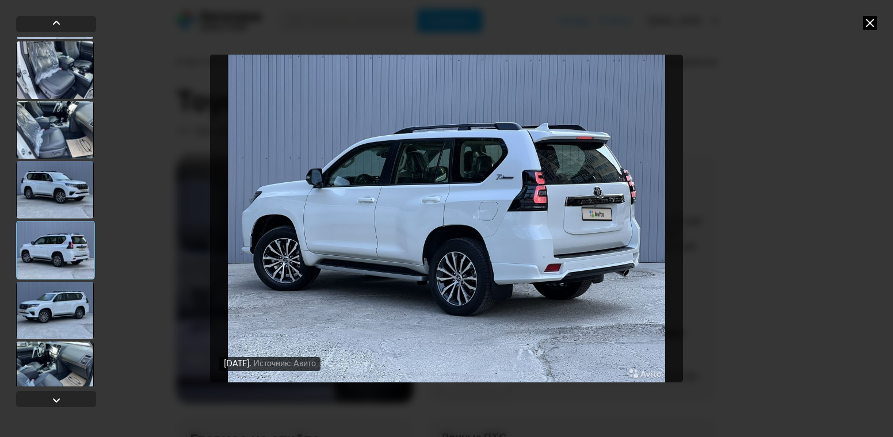
click at [59, 309] on div at bounding box center [55, 311] width 78 height 58
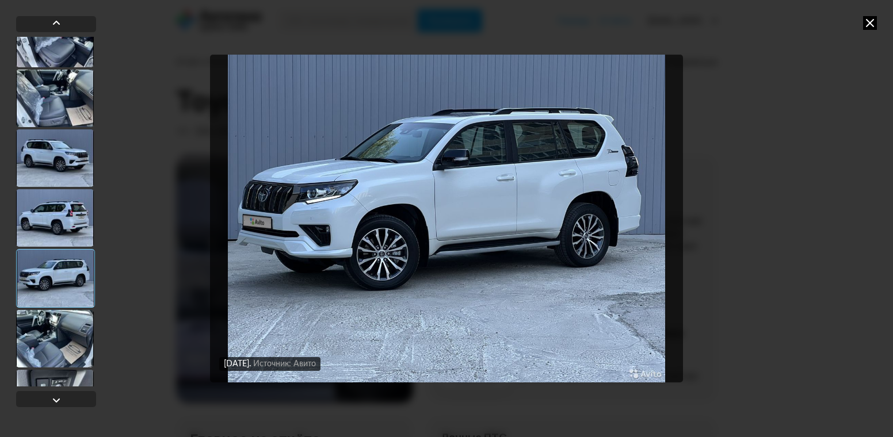
scroll to position [173, 0]
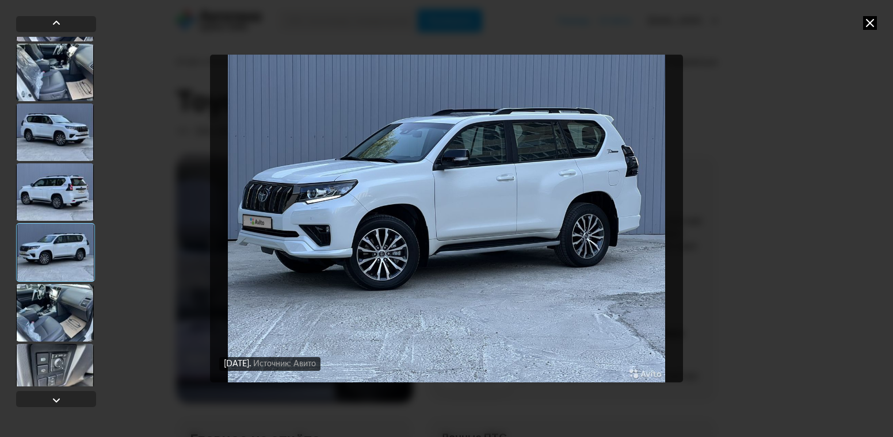
click at [47, 318] on div at bounding box center [55, 313] width 78 height 58
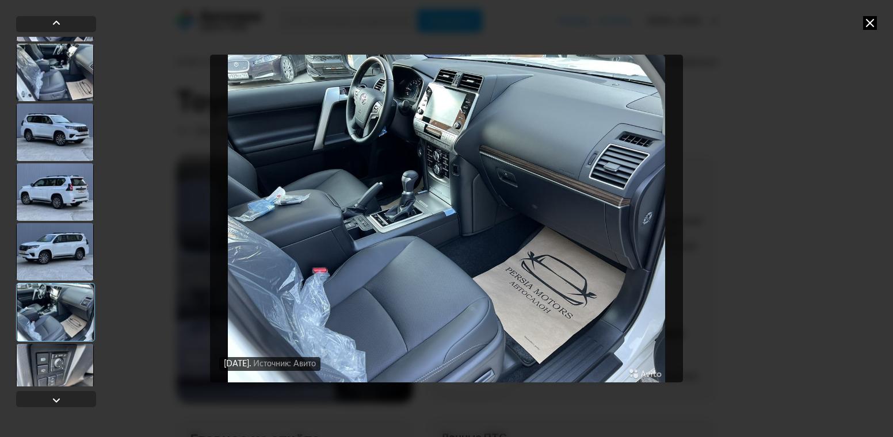
click at [30, 377] on div at bounding box center [55, 373] width 78 height 58
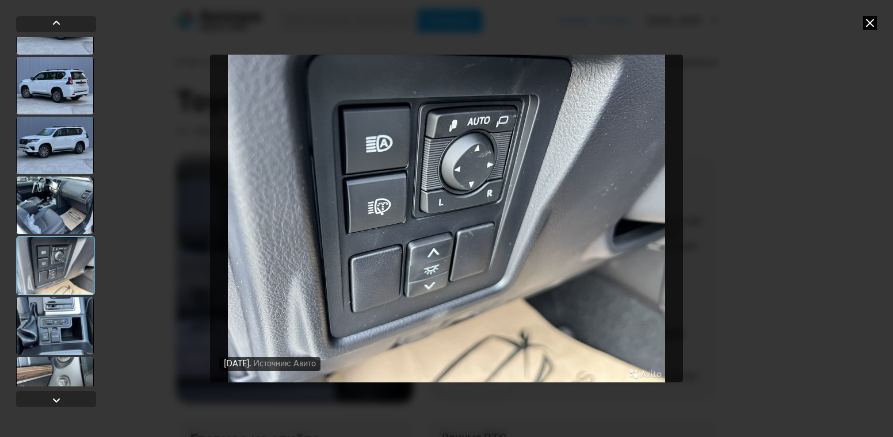
scroll to position [288, 0]
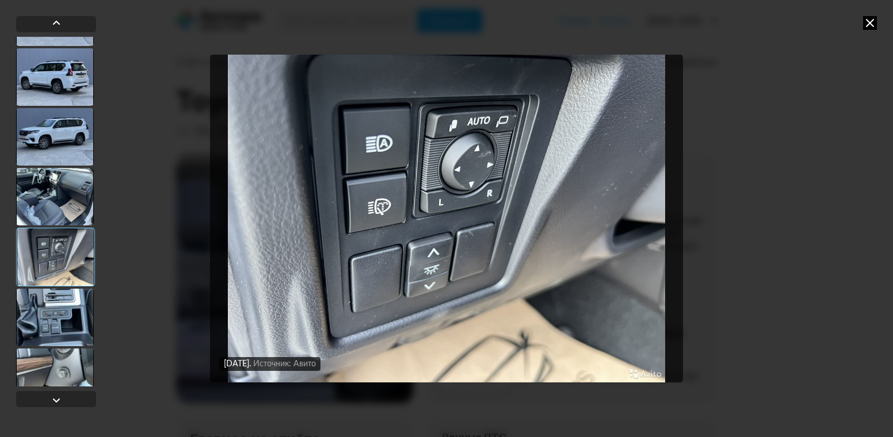
click at [70, 289] on div at bounding box center [55, 318] width 78 height 58
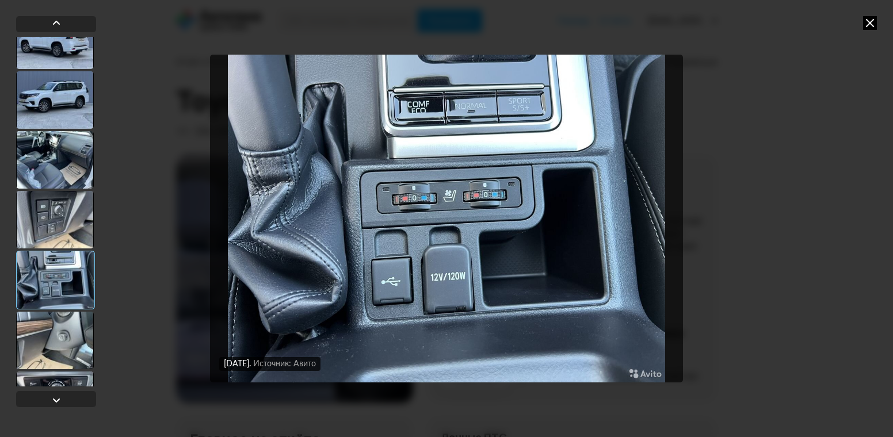
scroll to position [345, 0]
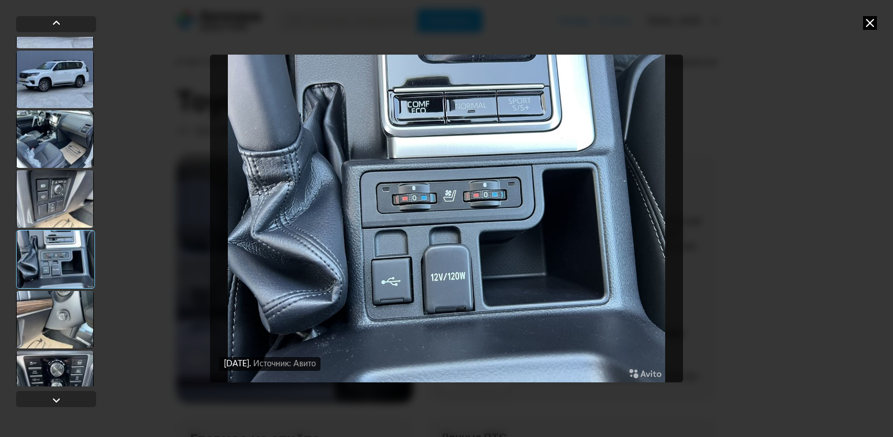
click at [51, 312] on div at bounding box center [55, 320] width 78 height 58
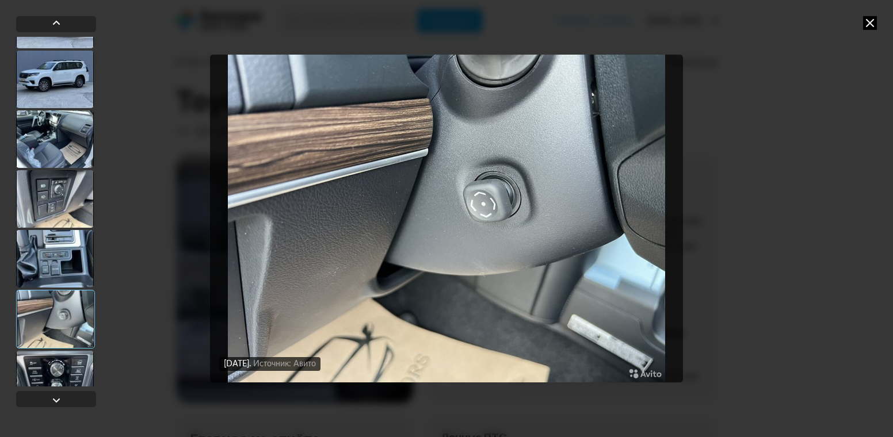
click at [52, 369] on div at bounding box center [55, 380] width 78 height 58
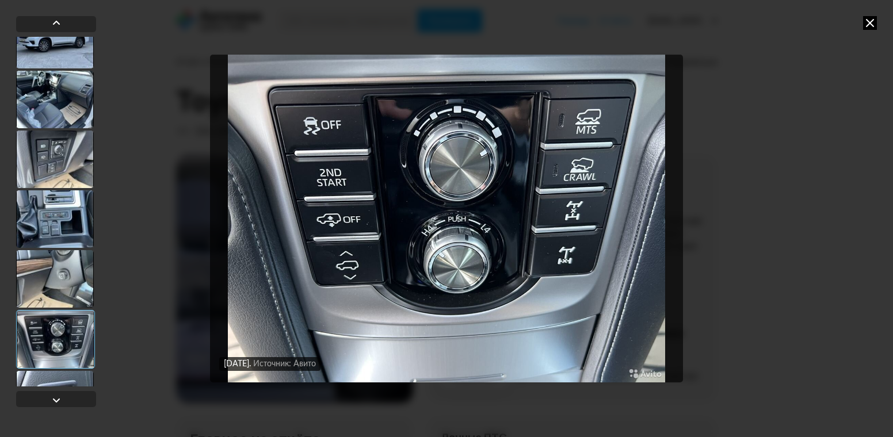
scroll to position [403, 0]
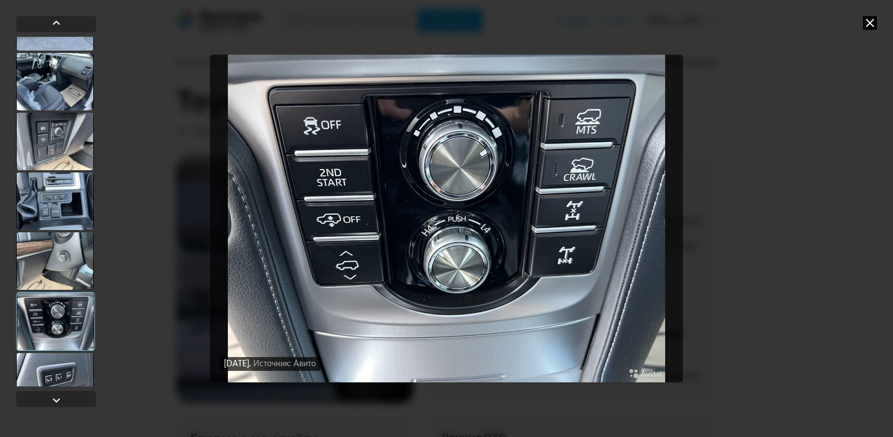
click at [52, 369] on div at bounding box center [55, 382] width 78 height 58
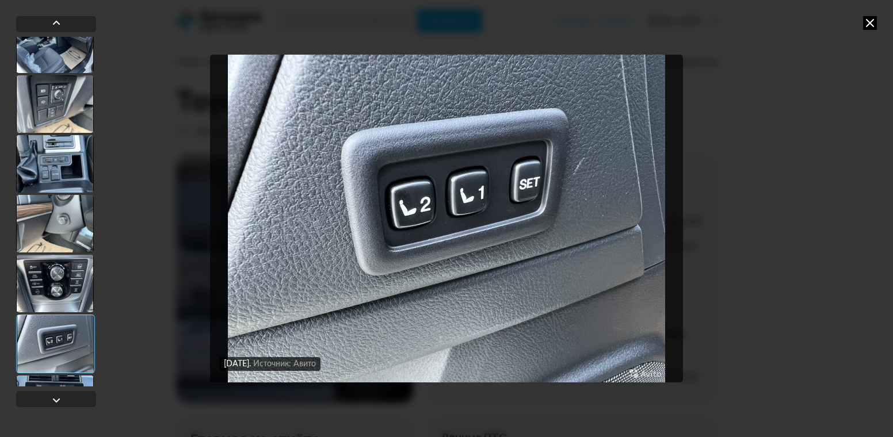
scroll to position [460, 0]
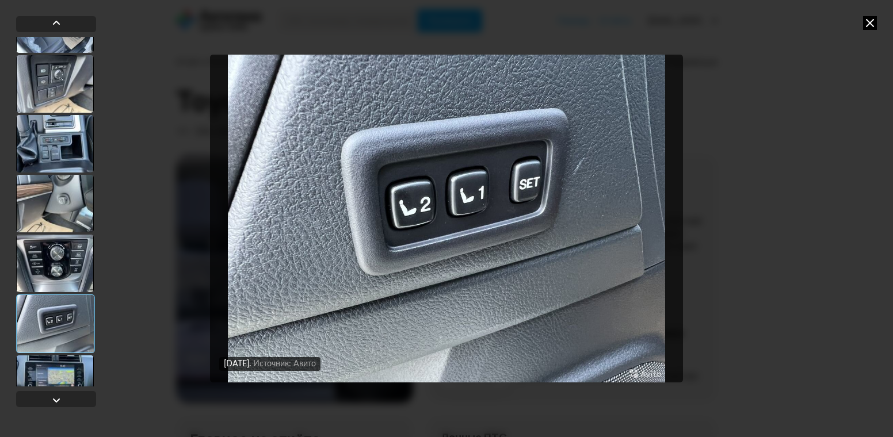
click at [52, 369] on div at bounding box center [55, 384] width 78 height 58
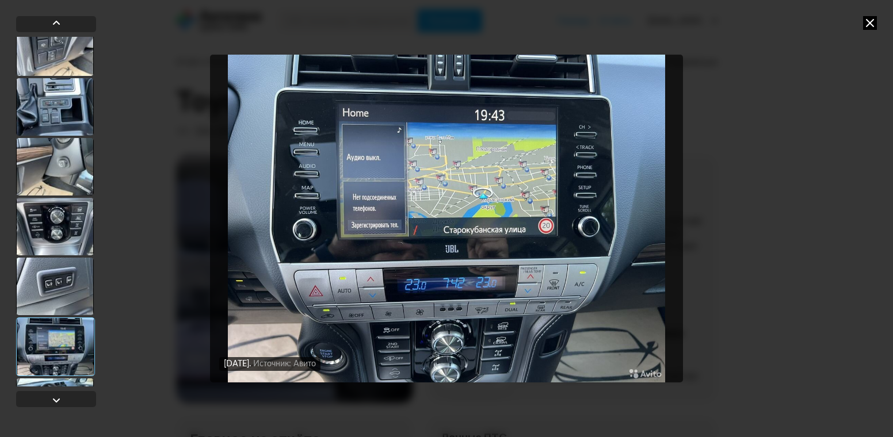
scroll to position [518, 0]
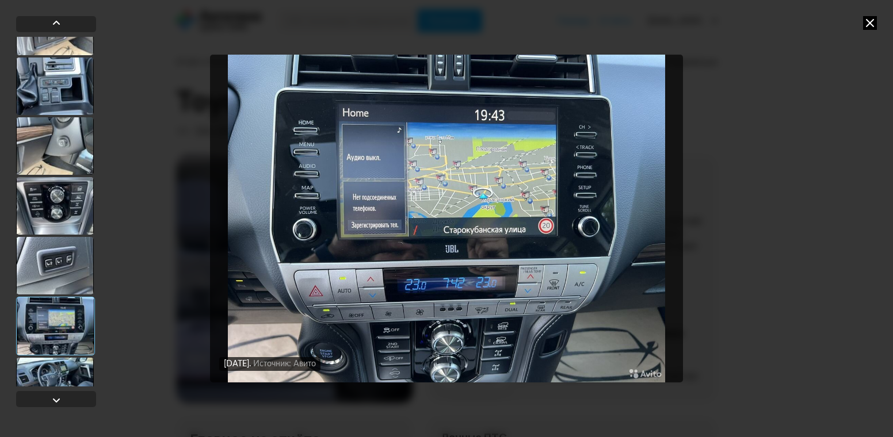
click at [52, 369] on div at bounding box center [55, 387] width 78 height 58
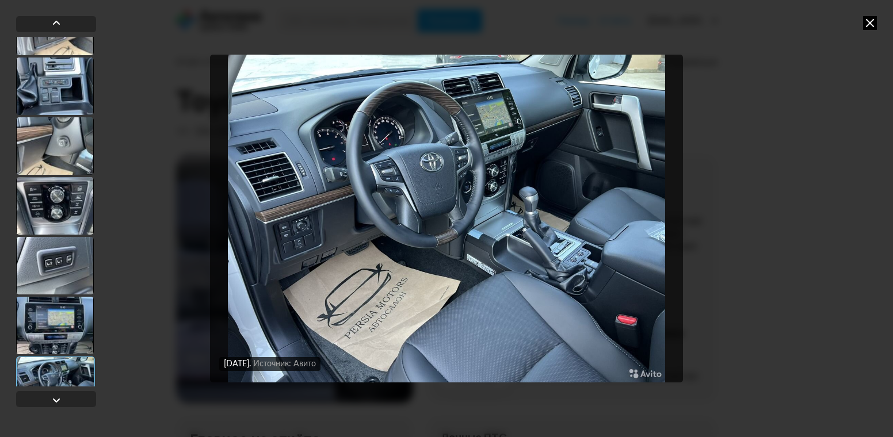
scroll to position [575, 0]
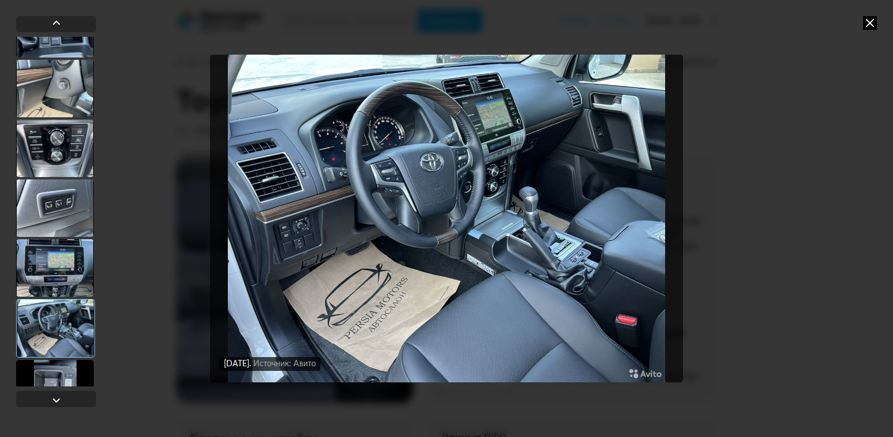
click at [52, 369] on div at bounding box center [55, 389] width 78 height 58
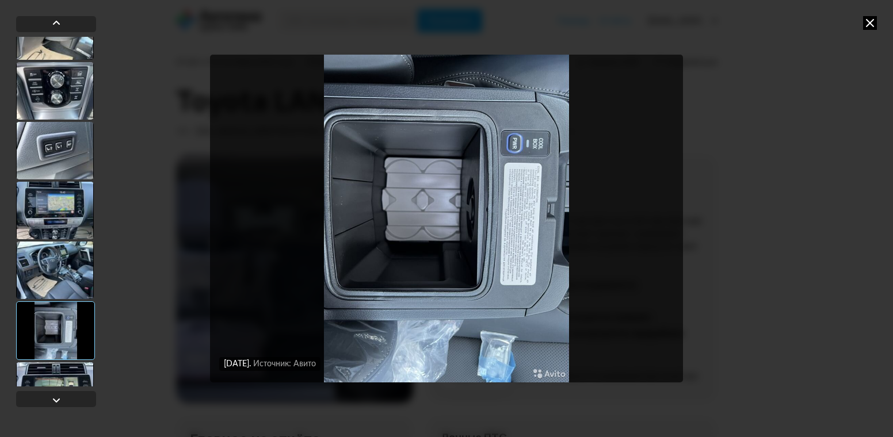
click at [52, 369] on div at bounding box center [55, 391] width 78 height 58
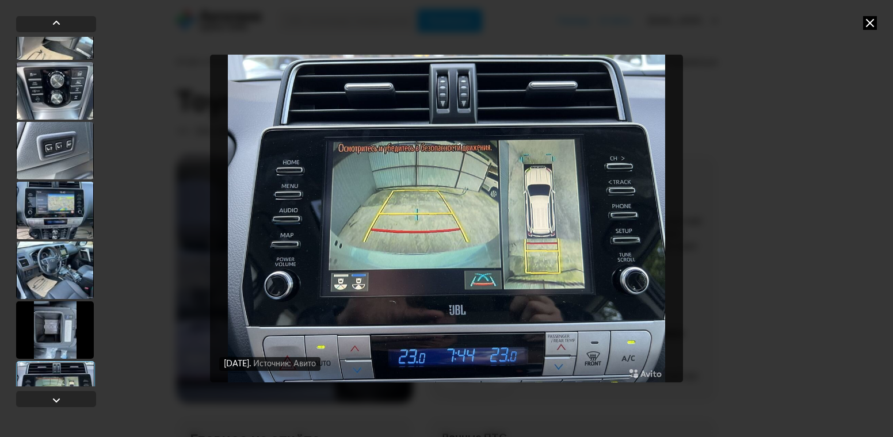
scroll to position [690, 0]
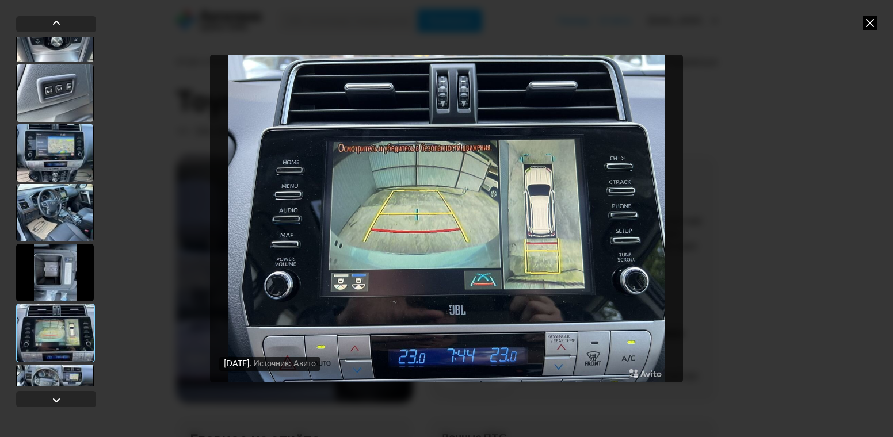
click at [52, 369] on div at bounding box center [55, 394] width 78 height 58
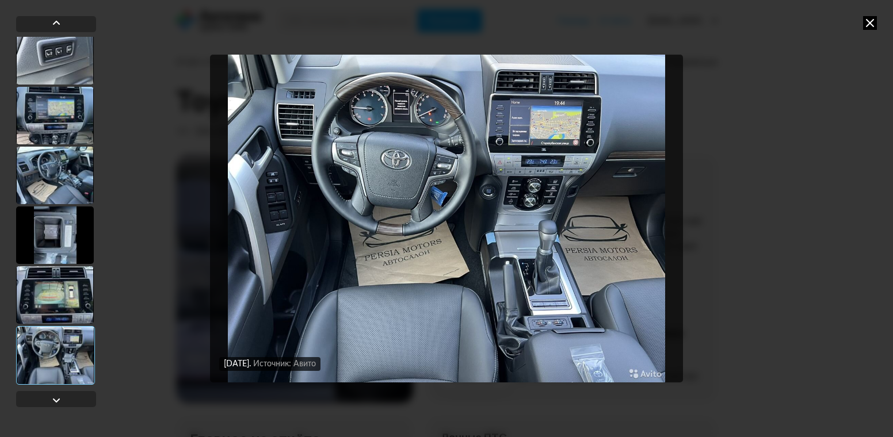
scroll to position [748, 0]
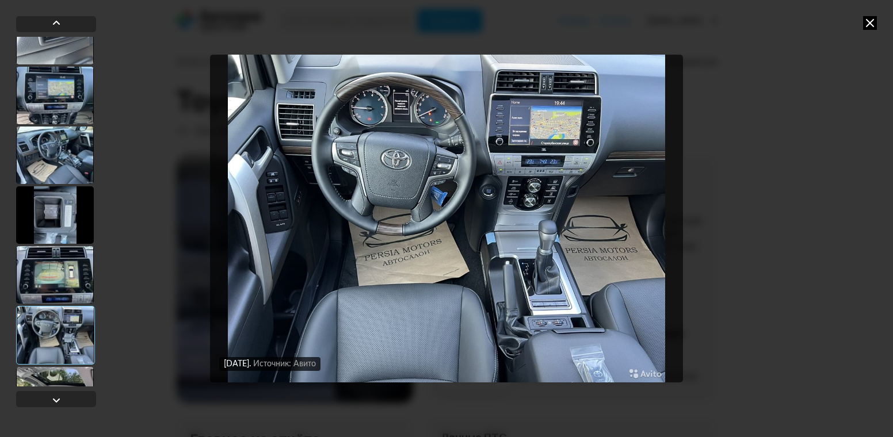
click at [52, 369] on div at bounding box center [55, 396] width 78 height 58
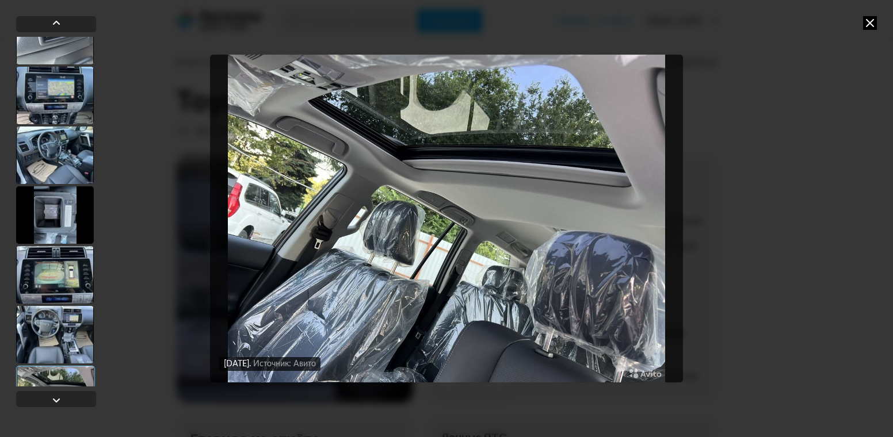
scroll to position [805, 0]
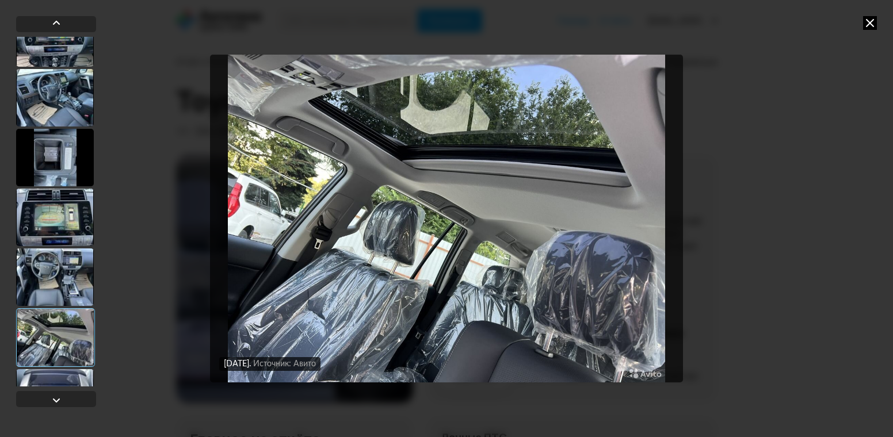
click at [52, 369] on div at bounding box center [55, 398] width 78 height 58
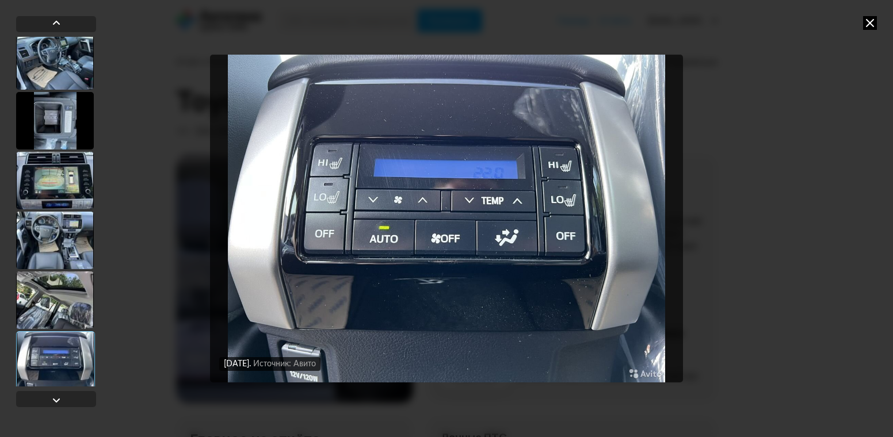
scroll to position [863, 0]
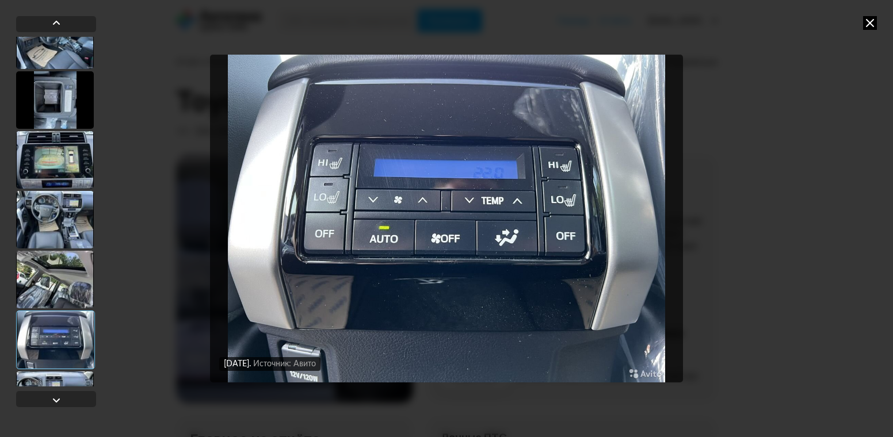
click at [52, 369] on div at bounding box center [56, 212] width 80 height 350
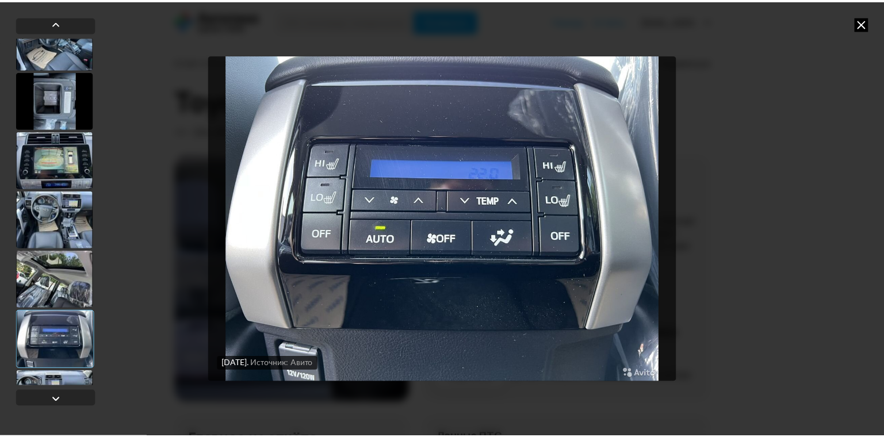
scroll to position [920, 0]
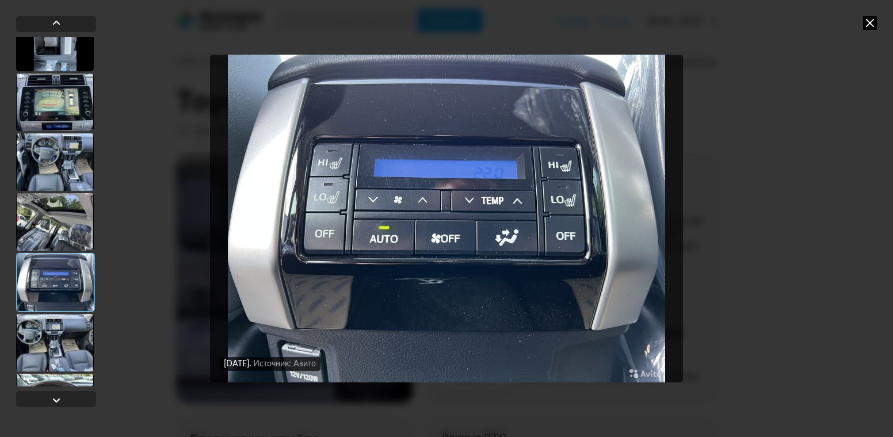
click at [52, 369] on div at bounding box center [55, 343] width 78 height 58
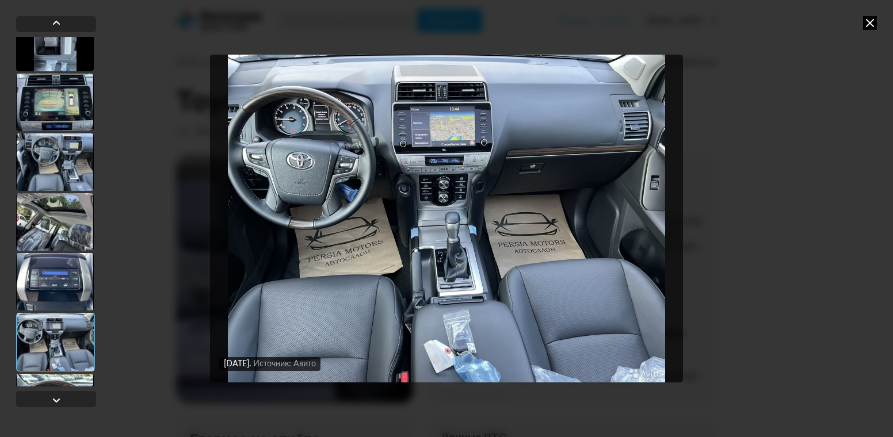
click at [870, 21] on icon at bounding box center [870, 23] width 14 height 14
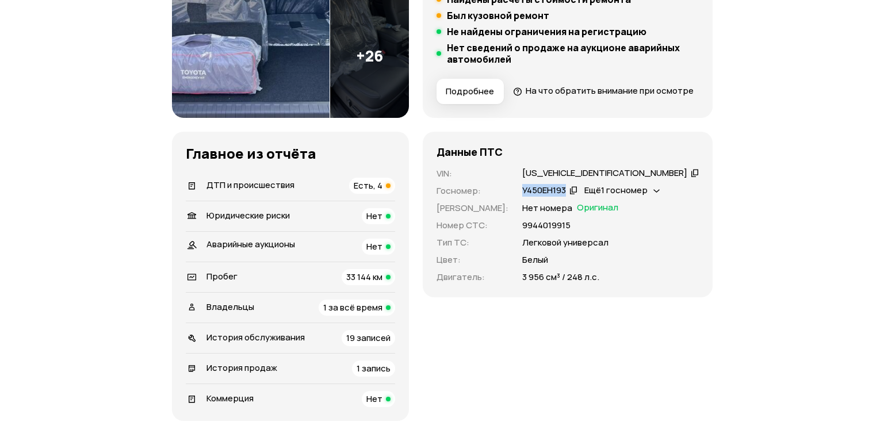
scroll to position [288, 0]
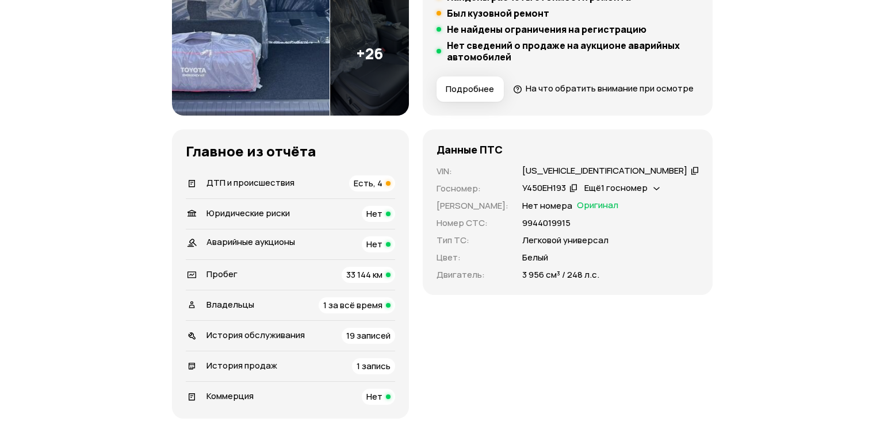
click at [563, 177] on div "[US_VEHICLE_IDENTIFICATION_NUMBER]" at bounding box center [604, 171] width 165 height 12
click at [563, 177] on div "[US_VEHICLE_IDENTIFICATION_NUMBER]" at bounding box center [603, 171] width 165 height 12
copy div "[US_VEHICLE_IDENTIFICATION_NUMBER]"
click at [368, 192] on div "ДТП и происшествия Есть, 4" at bounding box center [290, 183] width 209 height 16
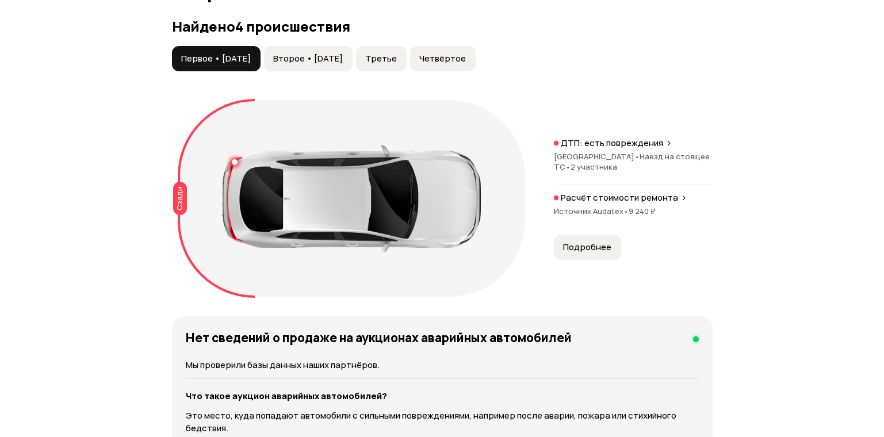
scroll to position [1300, 0]
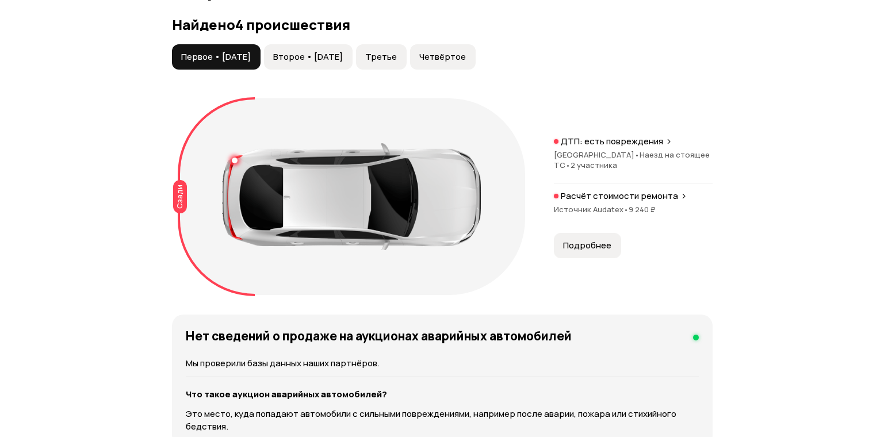
click at [314, 63] on span "Второе • [DATE]" at bounding box center [308, 57] width 70 height 12
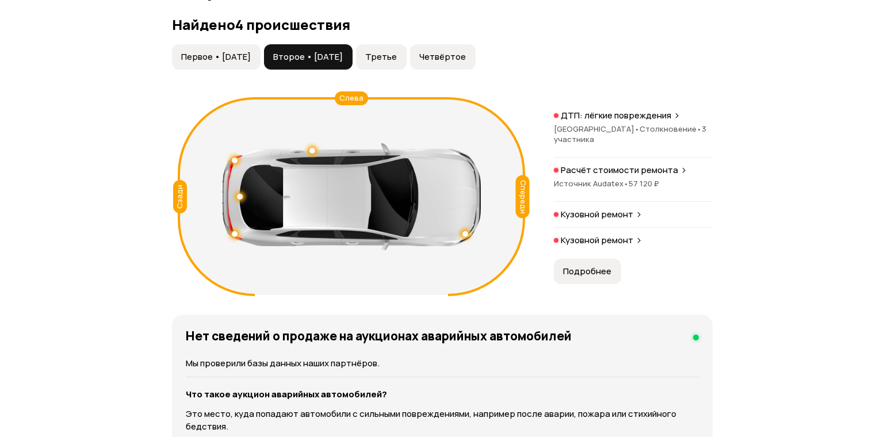
click at [407, 70] on button "Третье" at bounding box center [381, 56] width 51 height 25
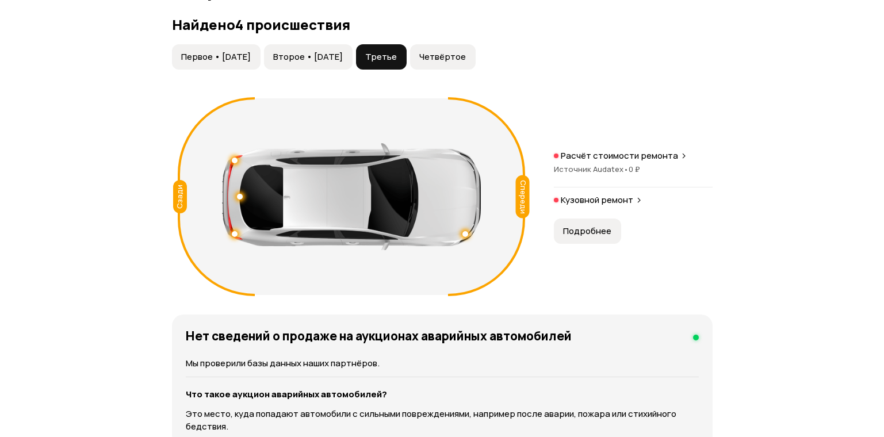
click at [466, 63] on div "Найдено 4 происшествия Первое • [DATE] Второе • [DATE] Третье Четвёртое Спереди…" at bounding box center [442, 159] width 541 height 284
click at [462, 70] on button "Четвёртое" at bounding box center [443, 56] width 66 height 25
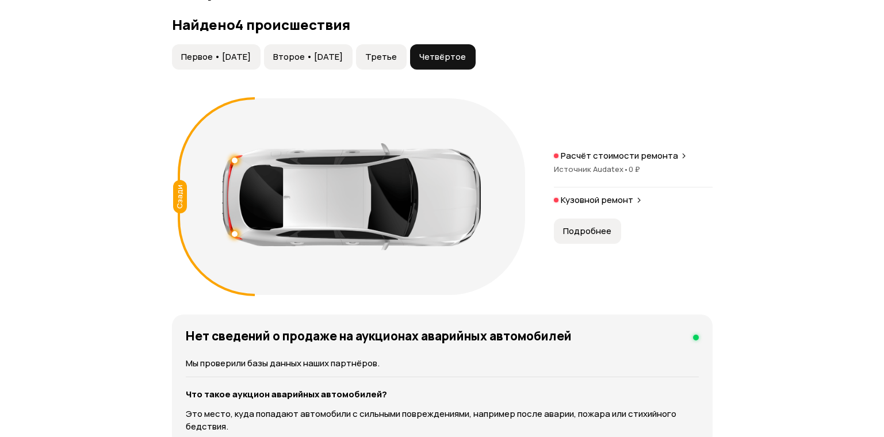
click at [202, 33] on h3 "Найдено 4 происшествия" at bounding box center [442, 25] width 541 height 16
click at [238, 63] on span "Первое • [DATE]" at bounding box center [216, 57] width 70 height 12
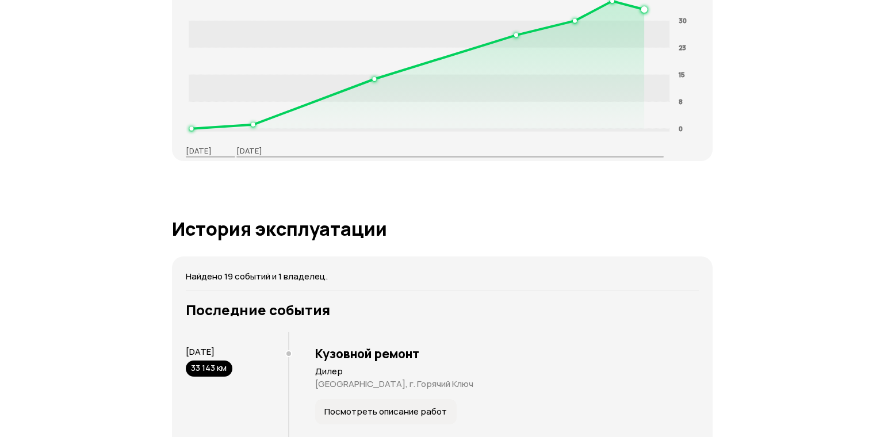
scroll to position [1991, 0]
